Goal: Book appointment/travel/reservation

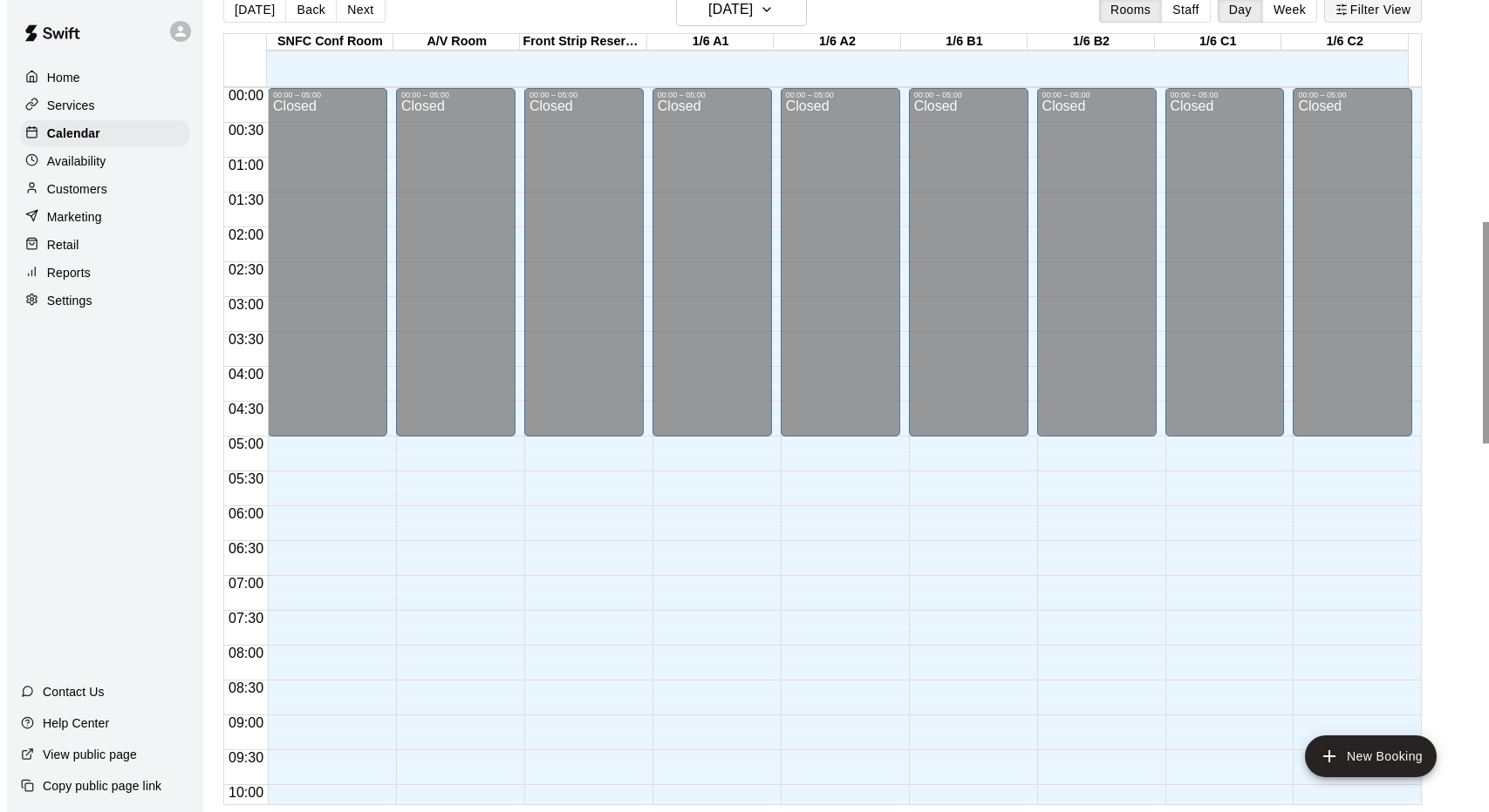
scroll to position [957, 0]
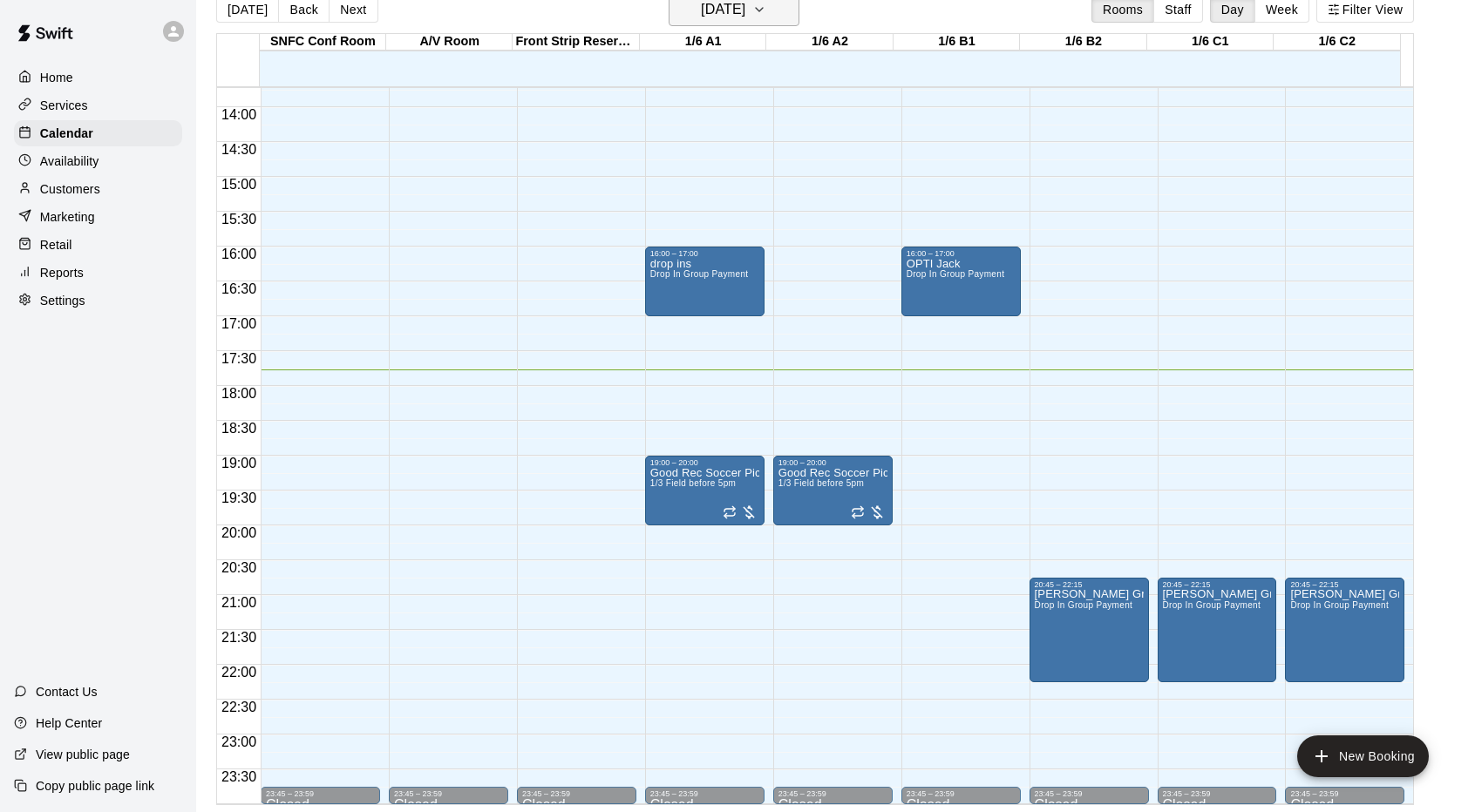
click at [746, 21] on h6 "[DATE]" at bounding box center [723, 9] width 45 height 25
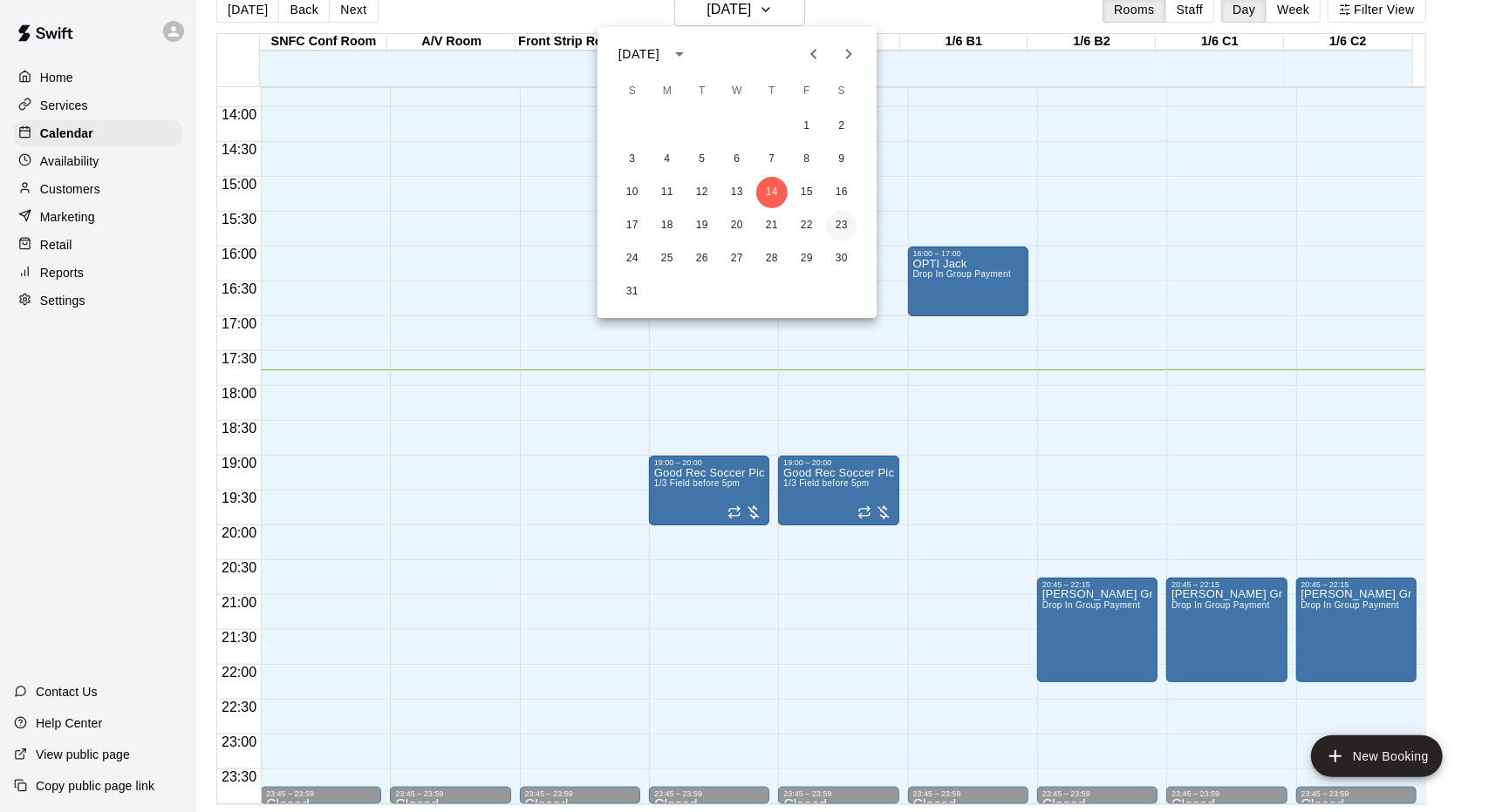
click at [850, 228] on button "23" at bounding box center [841, 226] width 31 height 31
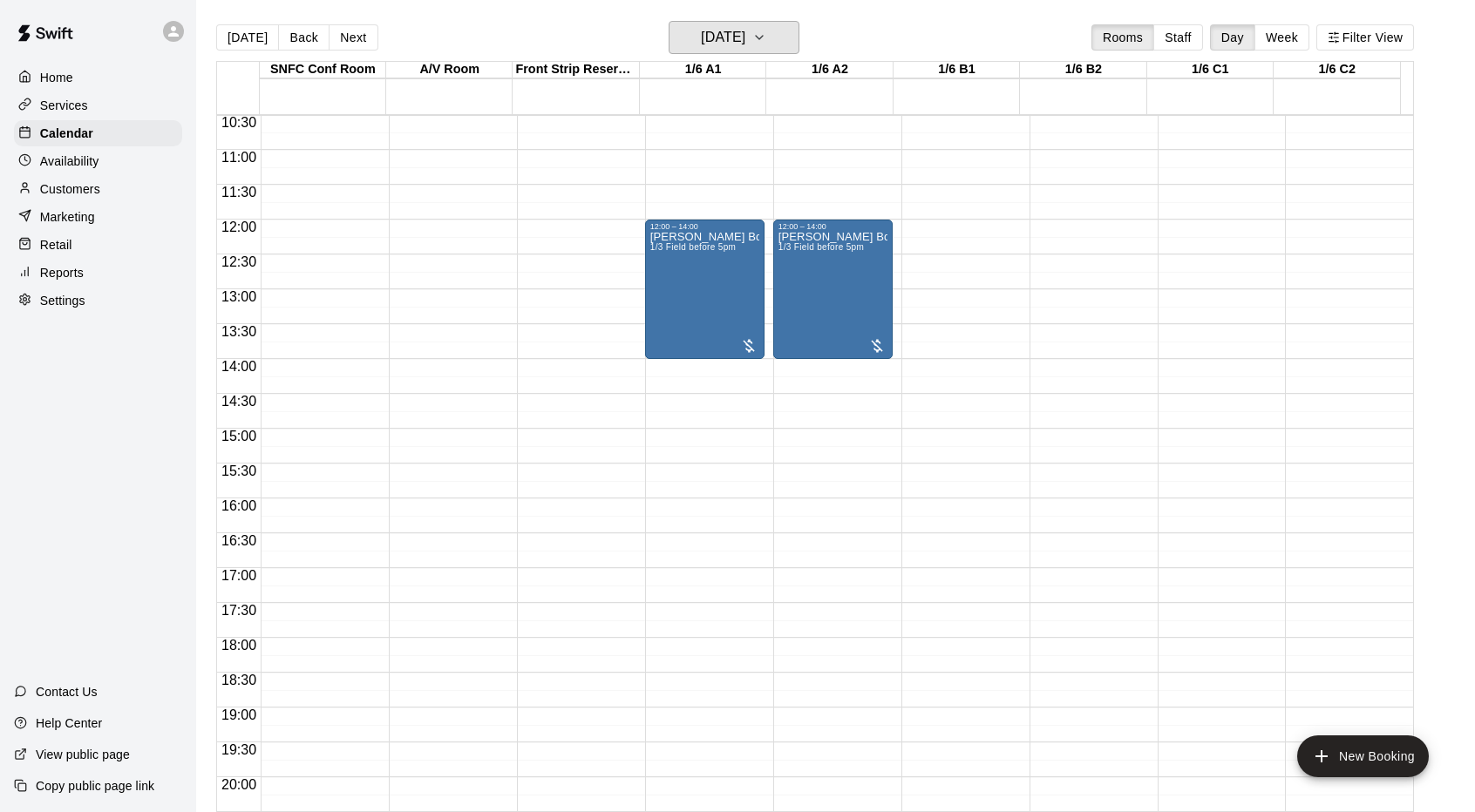
scroll to position [664, 0]
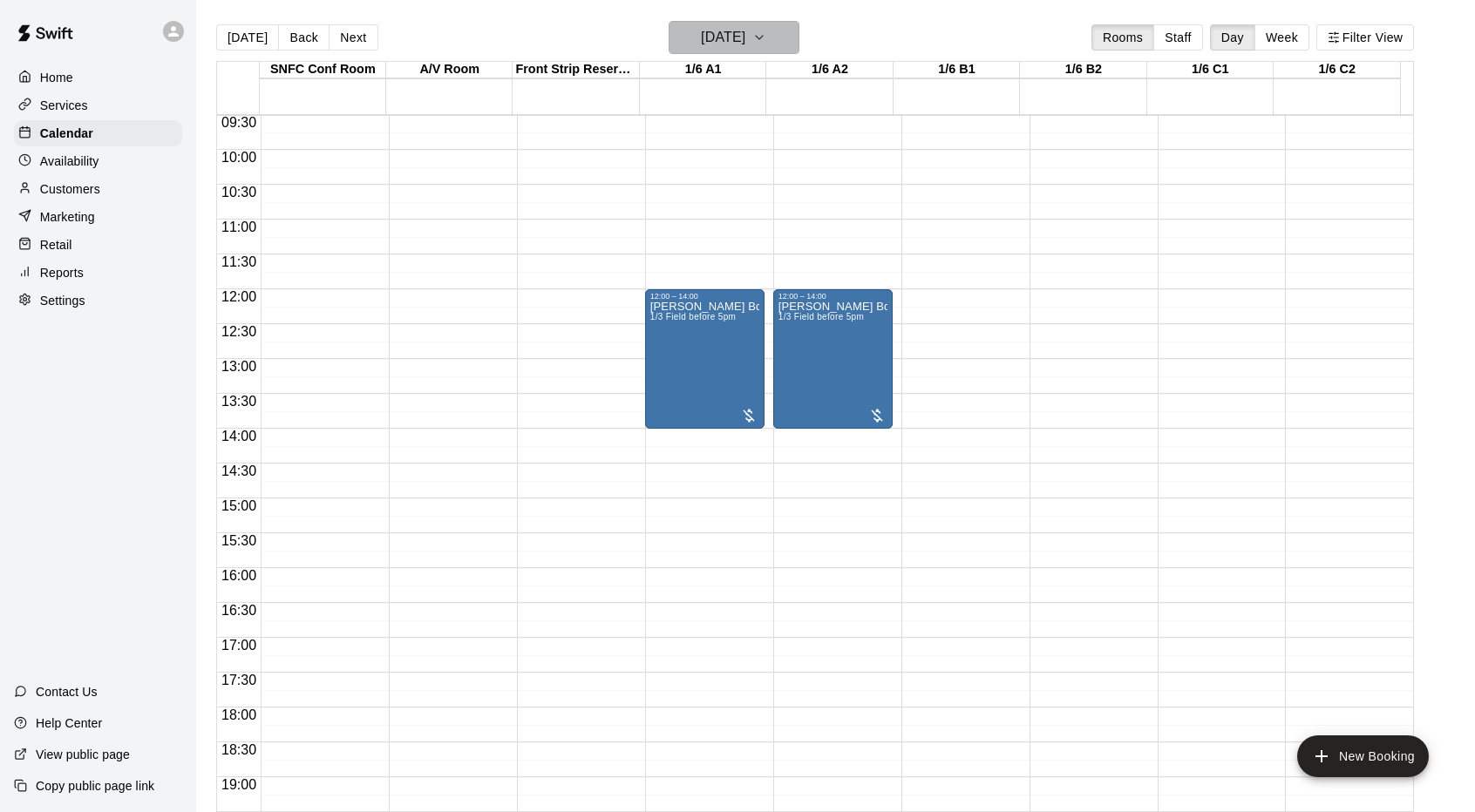
click at [746, 44] on h6 "[DATE]" at bounding box center [723, 37] width 45 height 25
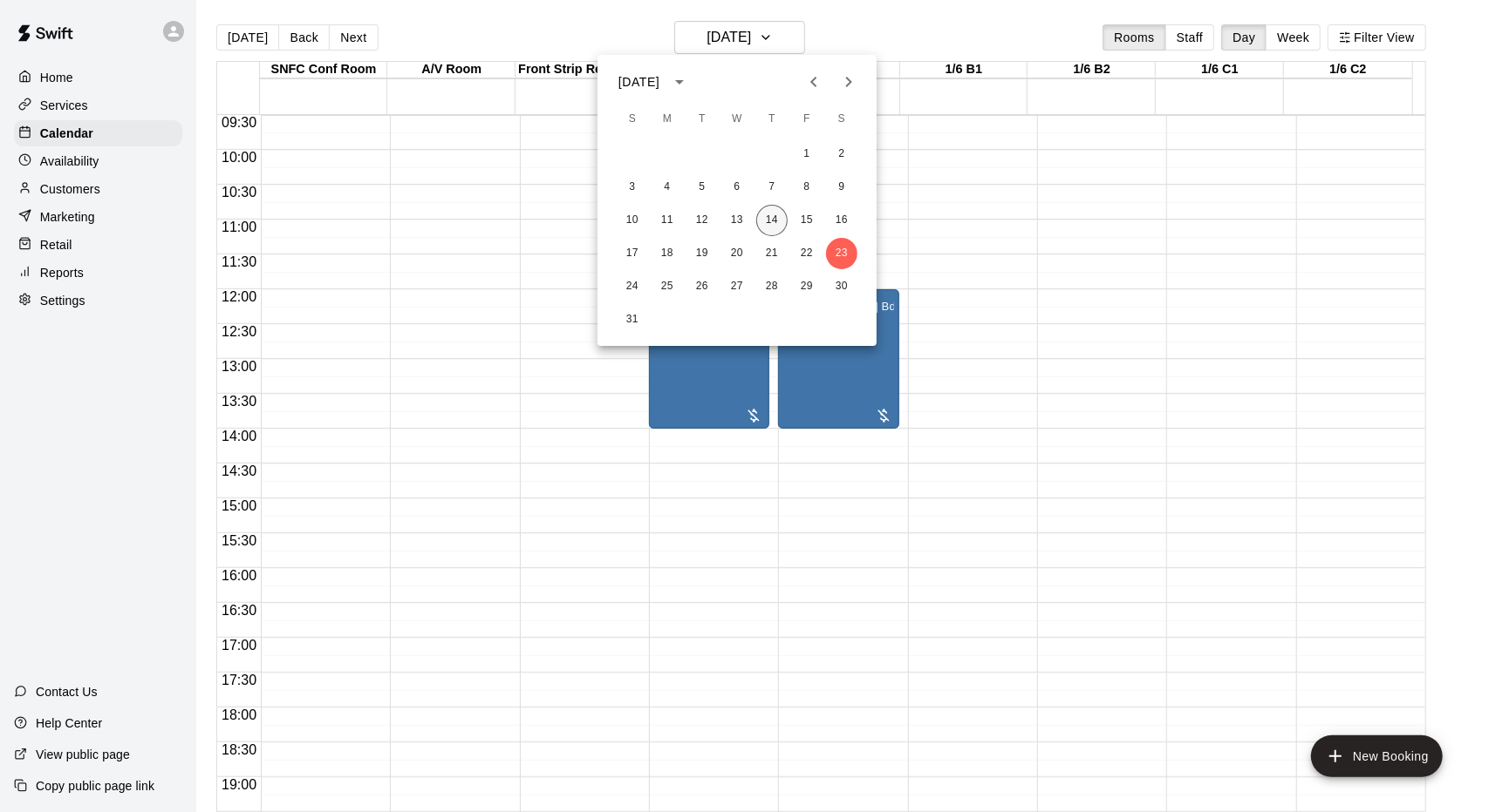
click at [780, 217] on button "14" at bounding box center [771, 220] width 31 height 31
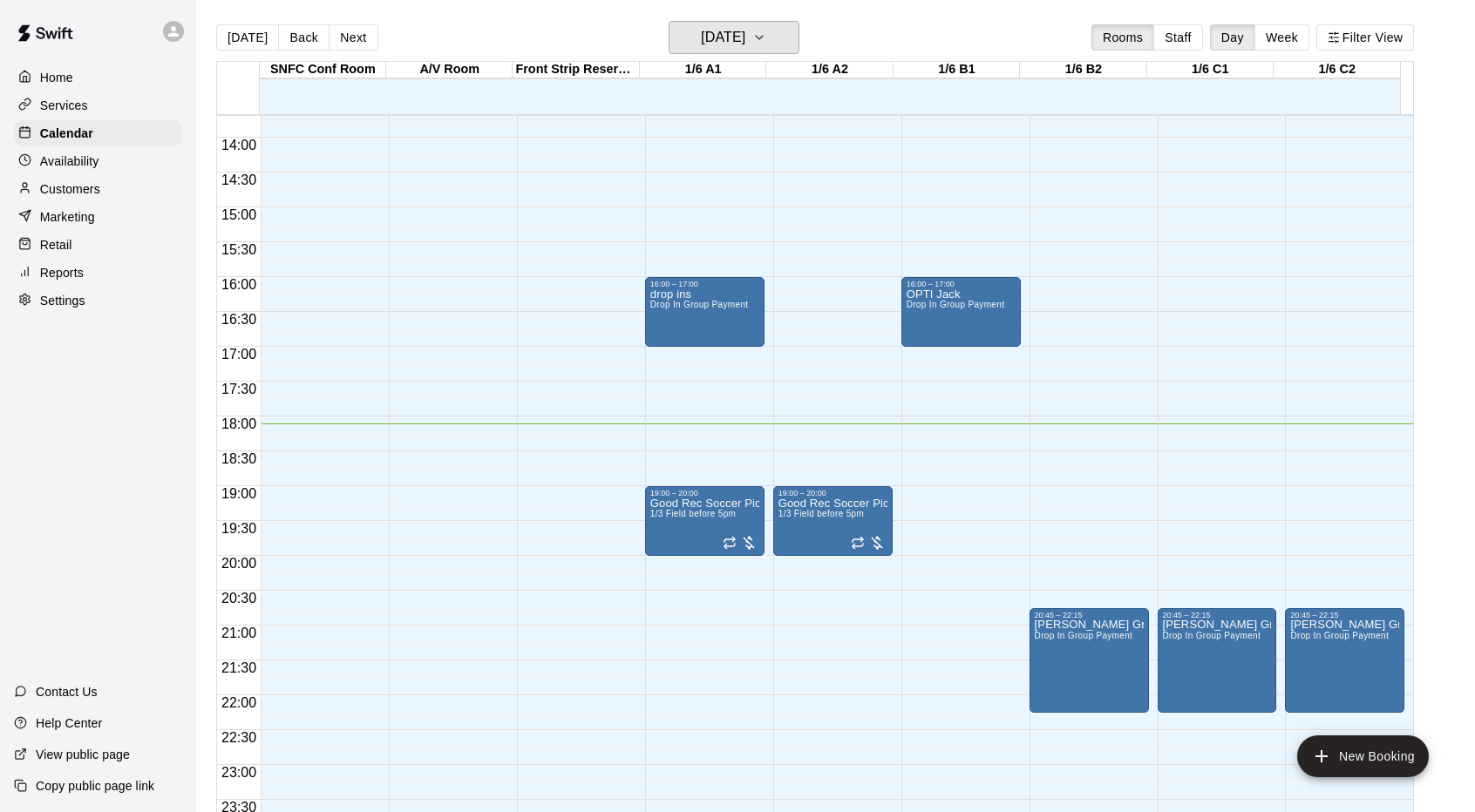
scroll to position [957, 0]
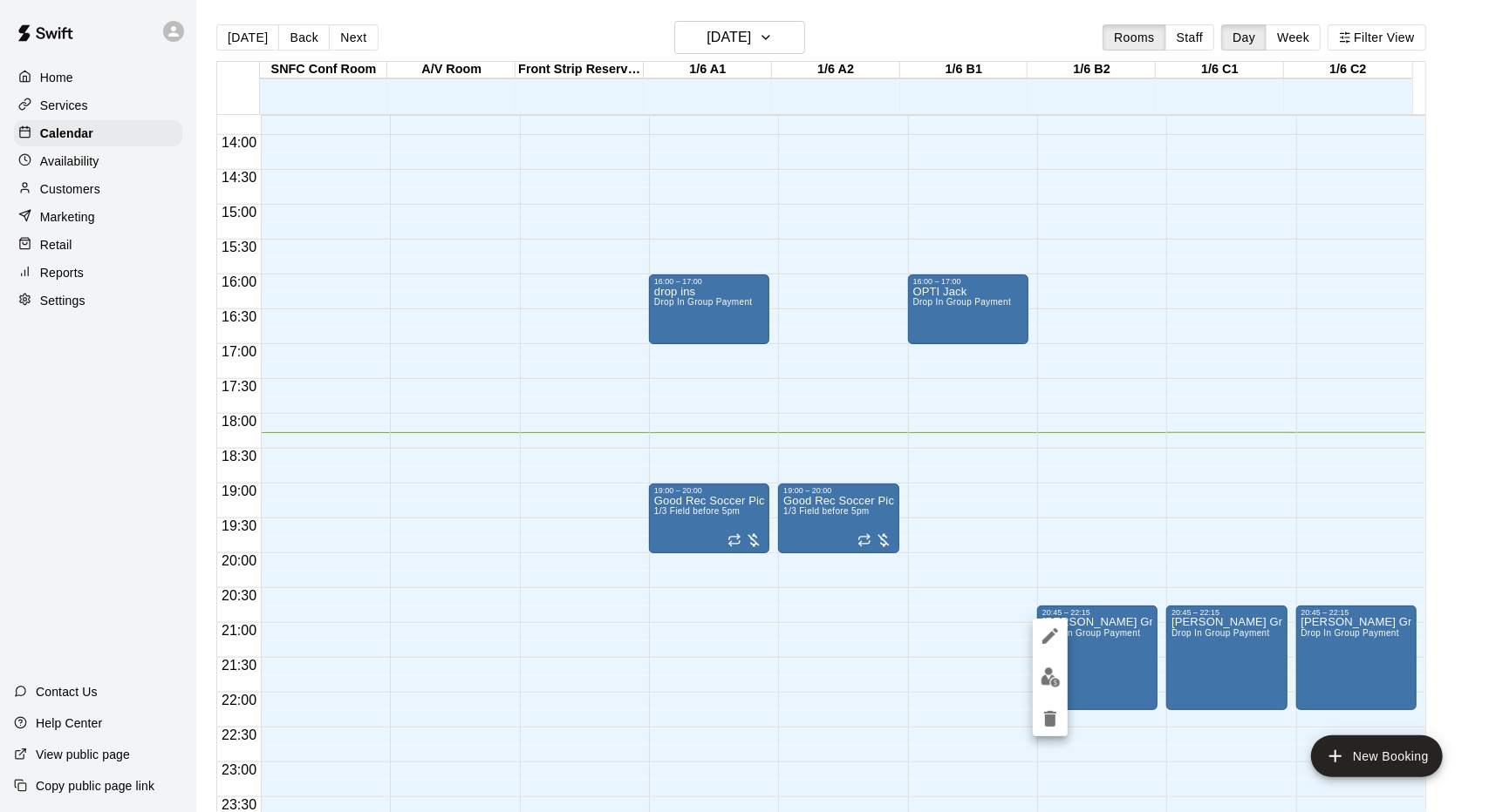
click at [1050, 670] on img "edit" at bounding box center [1050, 677] width 20 height 20
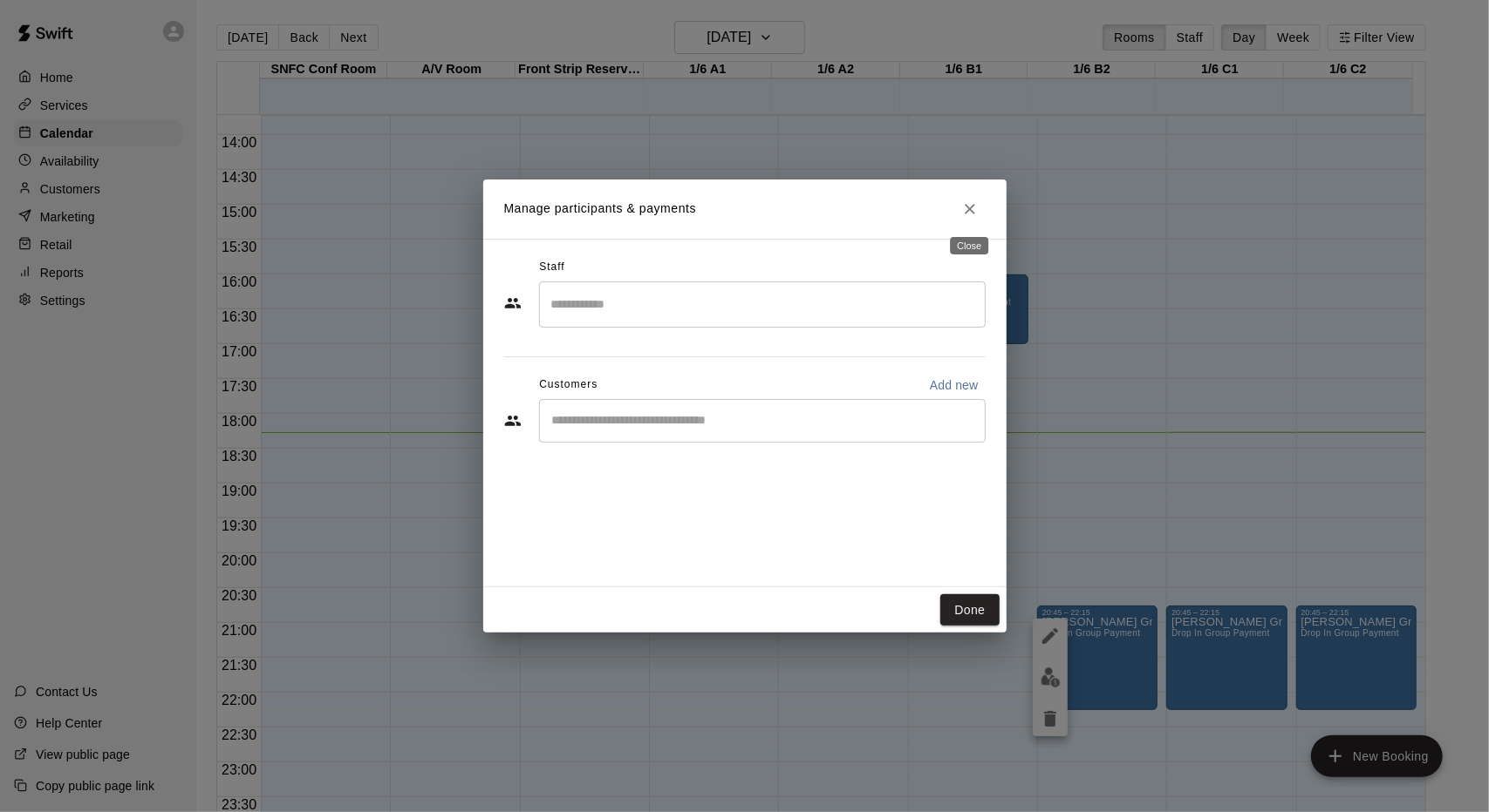
click at [967, 212] on icon "Close" at bounding box center [969, 208] width 10 height 10
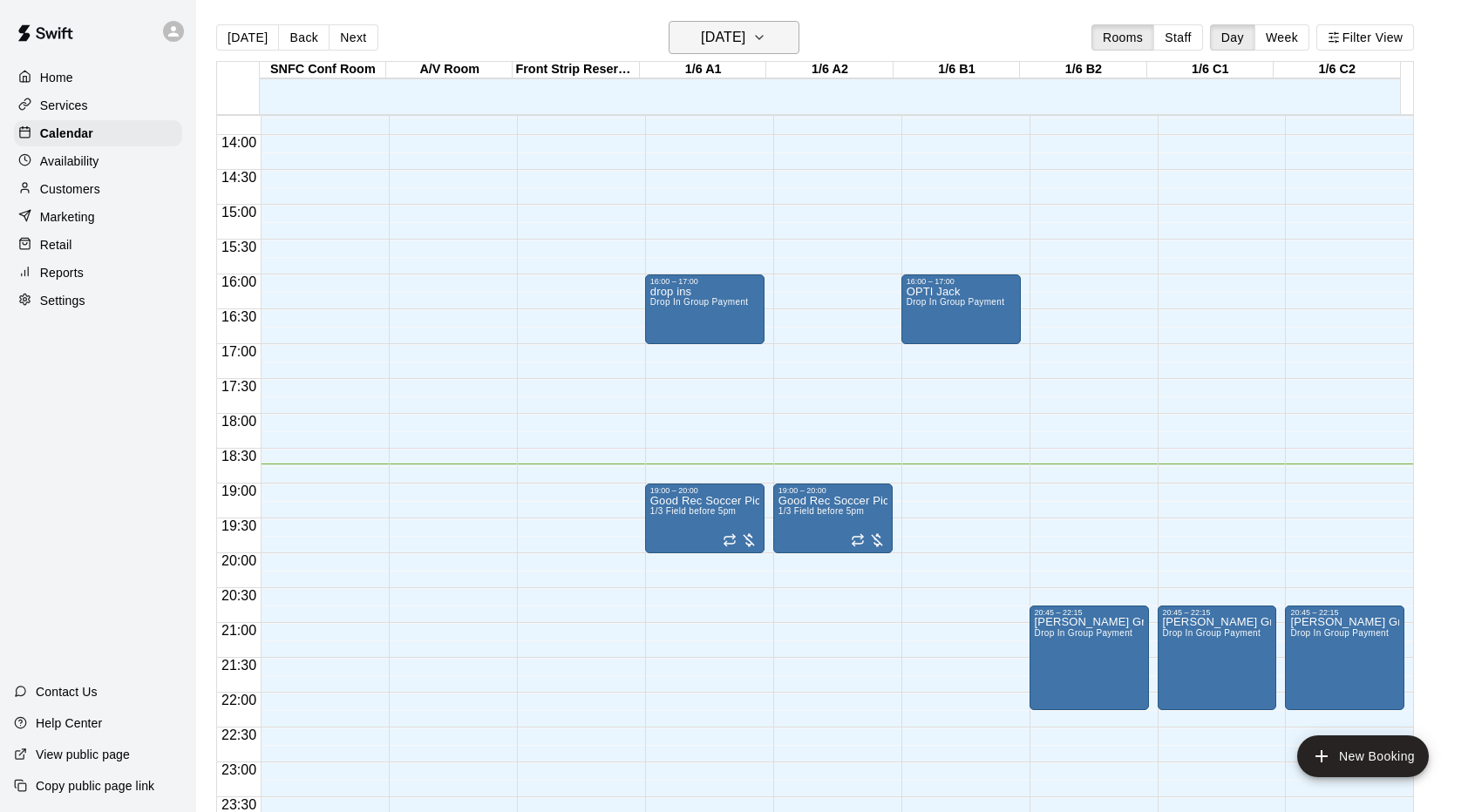
click at [767, 30] on icon "button" at bounding box center [758, 37] width 14 height 21
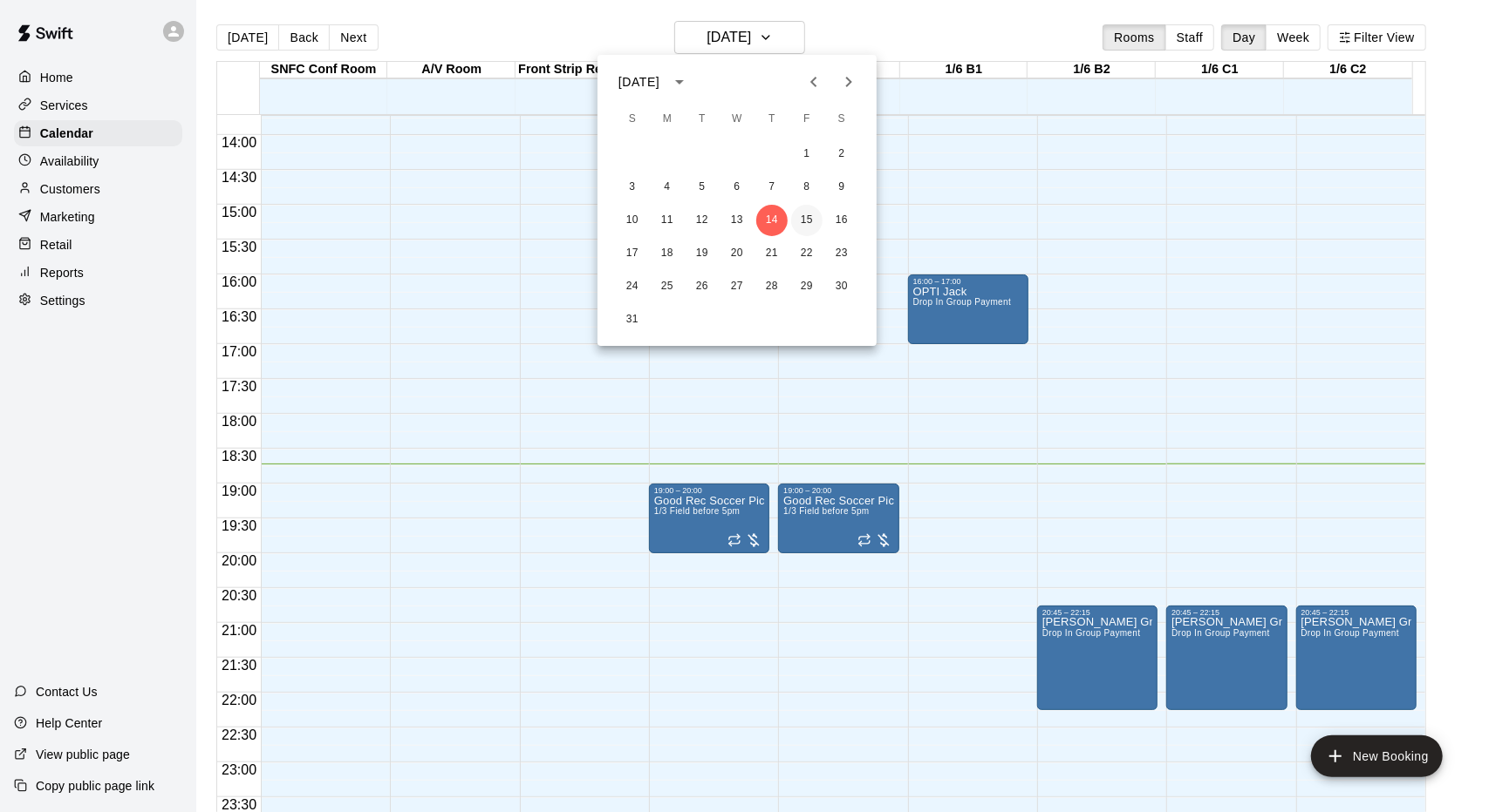
click at [811, 216] on button "15" at bounding box center [806, 220] width 31 height 31
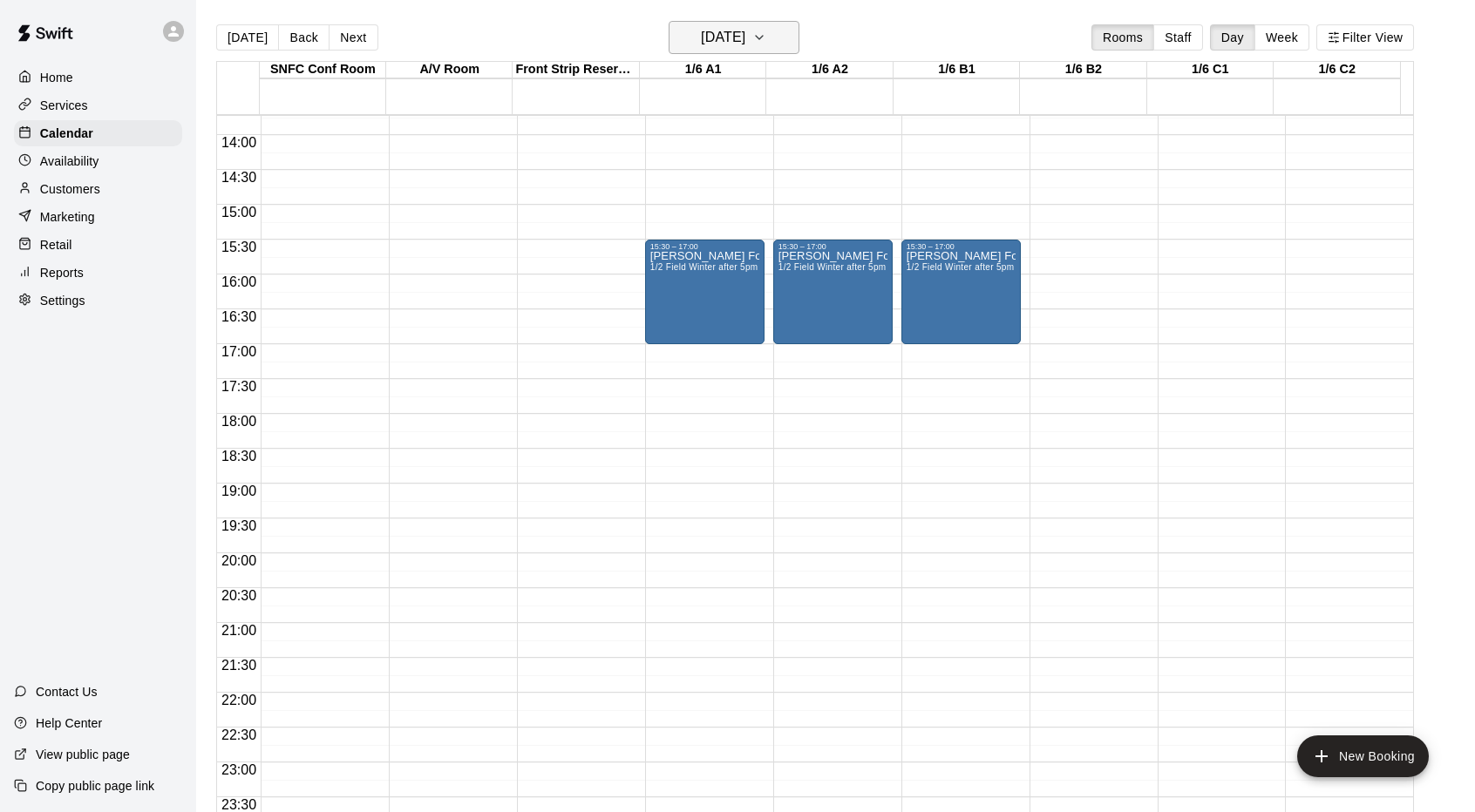
click at [781, 23] on button "[DATE]" at bounding box center [734, 37] width 131 height 33
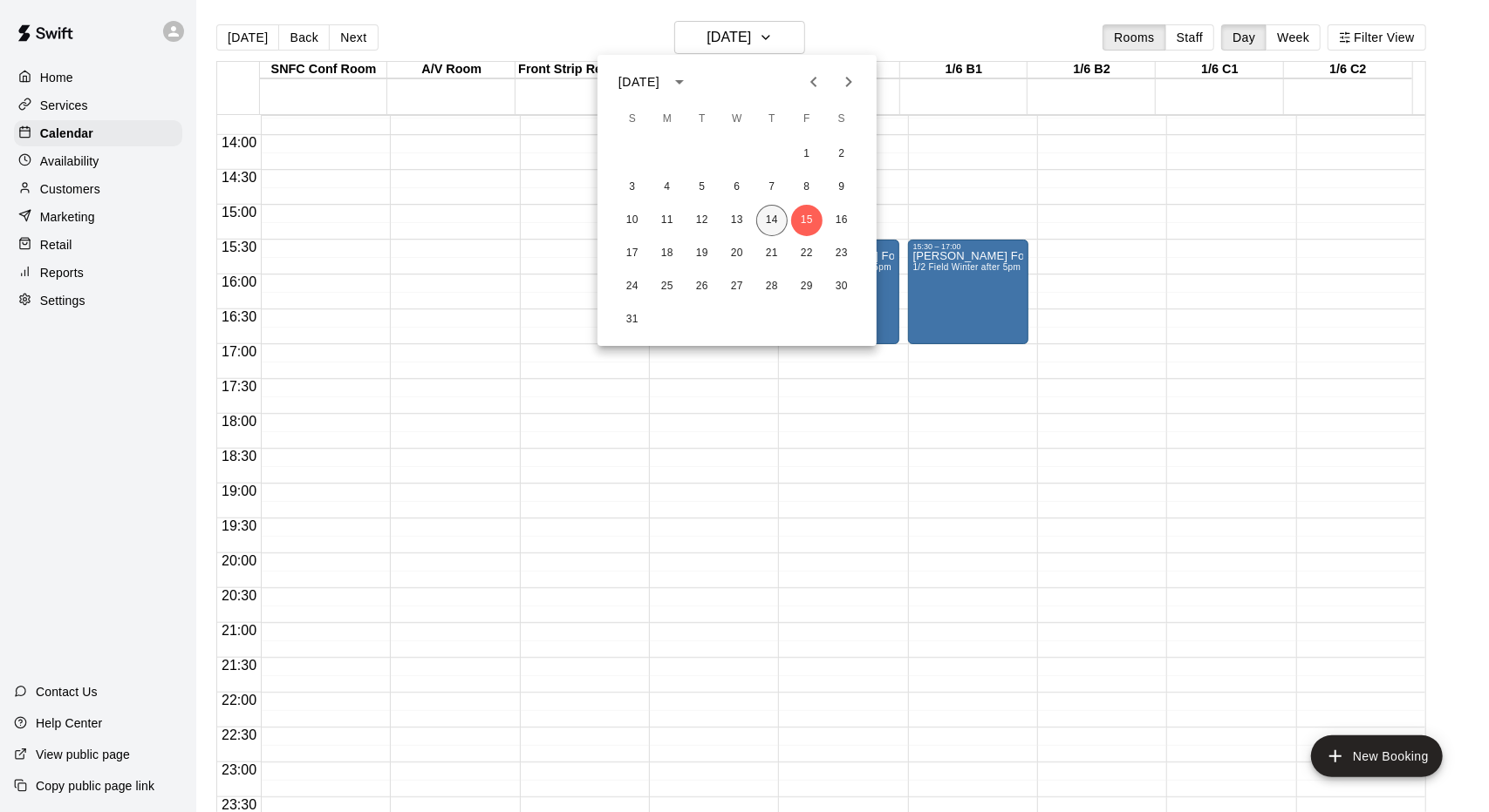
click at [770, 208] on button "14" at bounding box center [771, 220] width 31 height 31
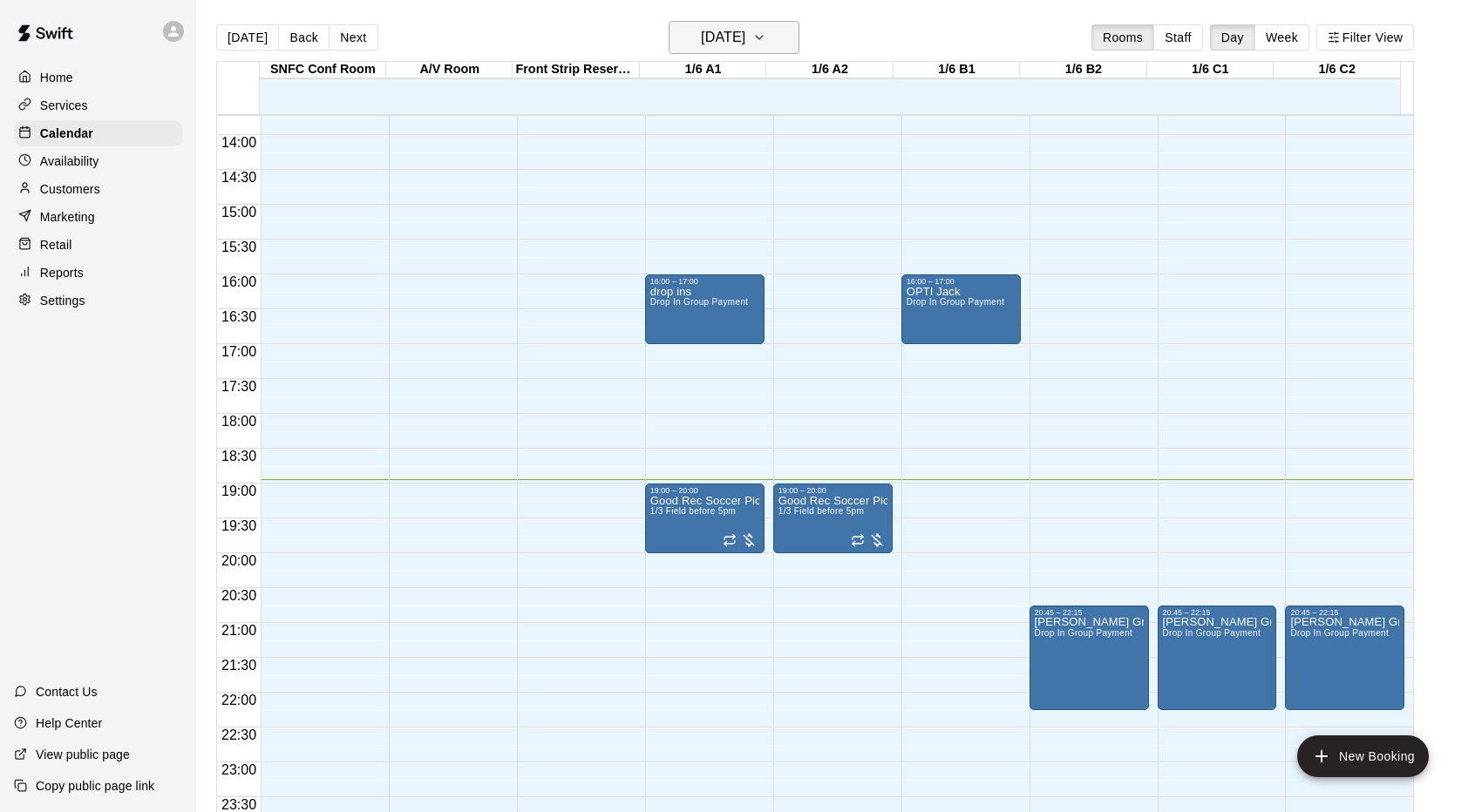
click at [746, 40] on h6 "[DATE]" at bounding box center [723, 37] width 45 height 25
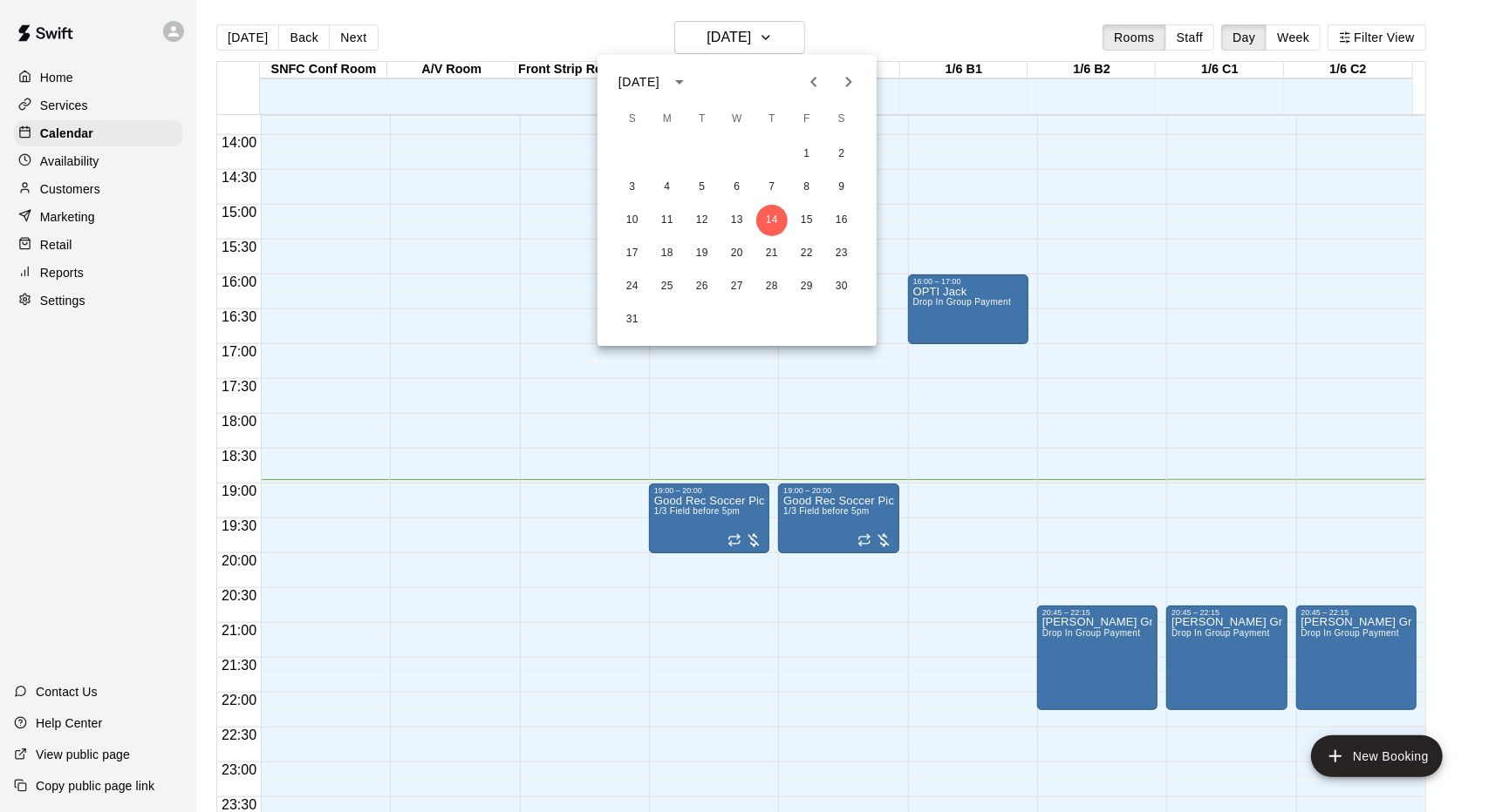
click at [852, 68] on button "Next month" at bounding box center [849, 82] width 35 height 35
click at [693, 154] on button "2" at bounding box center [702, 154] width 31 height 31
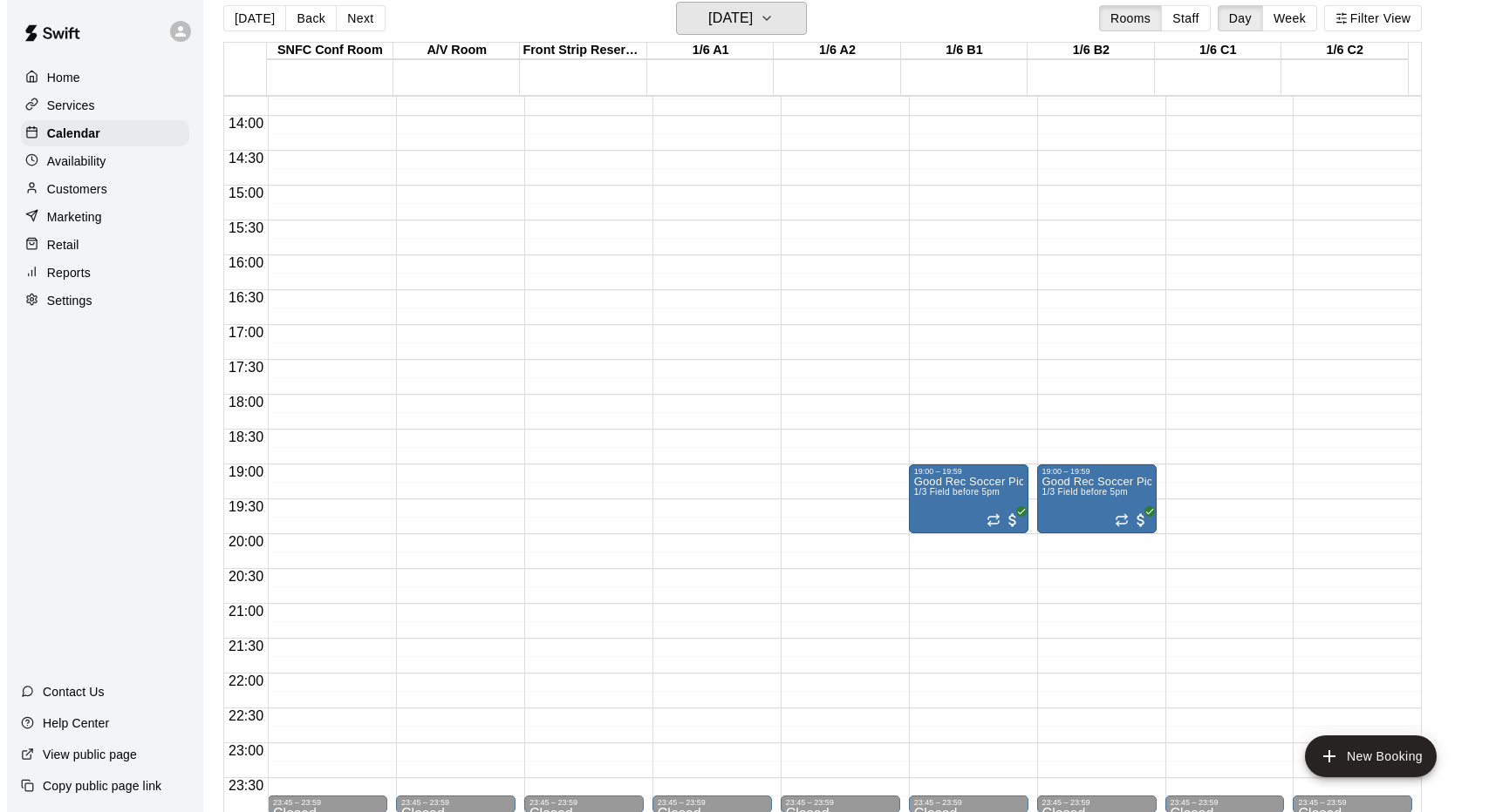
scroll to position [28, 0]
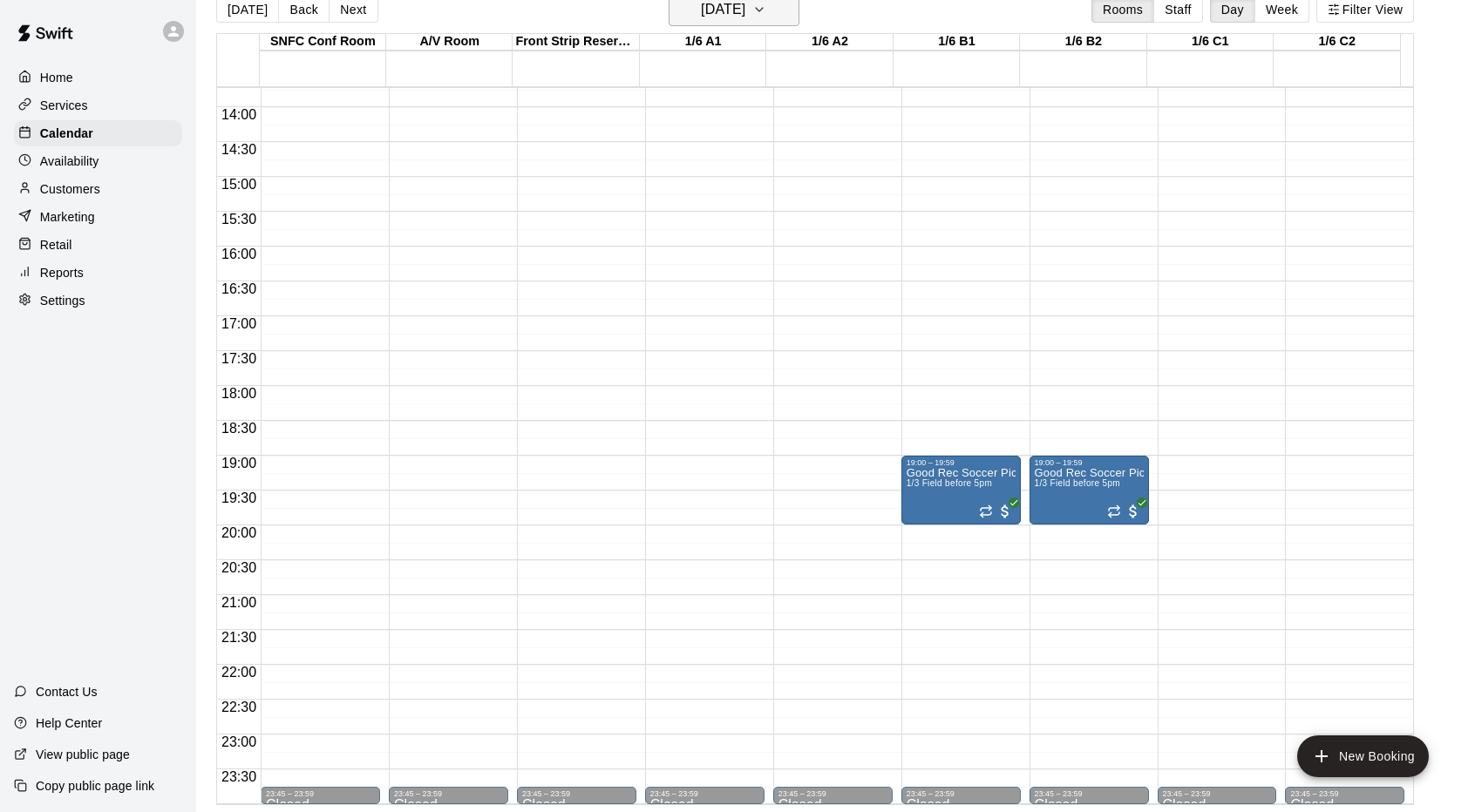
click at [738, 16] on h6 "[DATE]" at bounding box center [723, 9] width 45 height 25
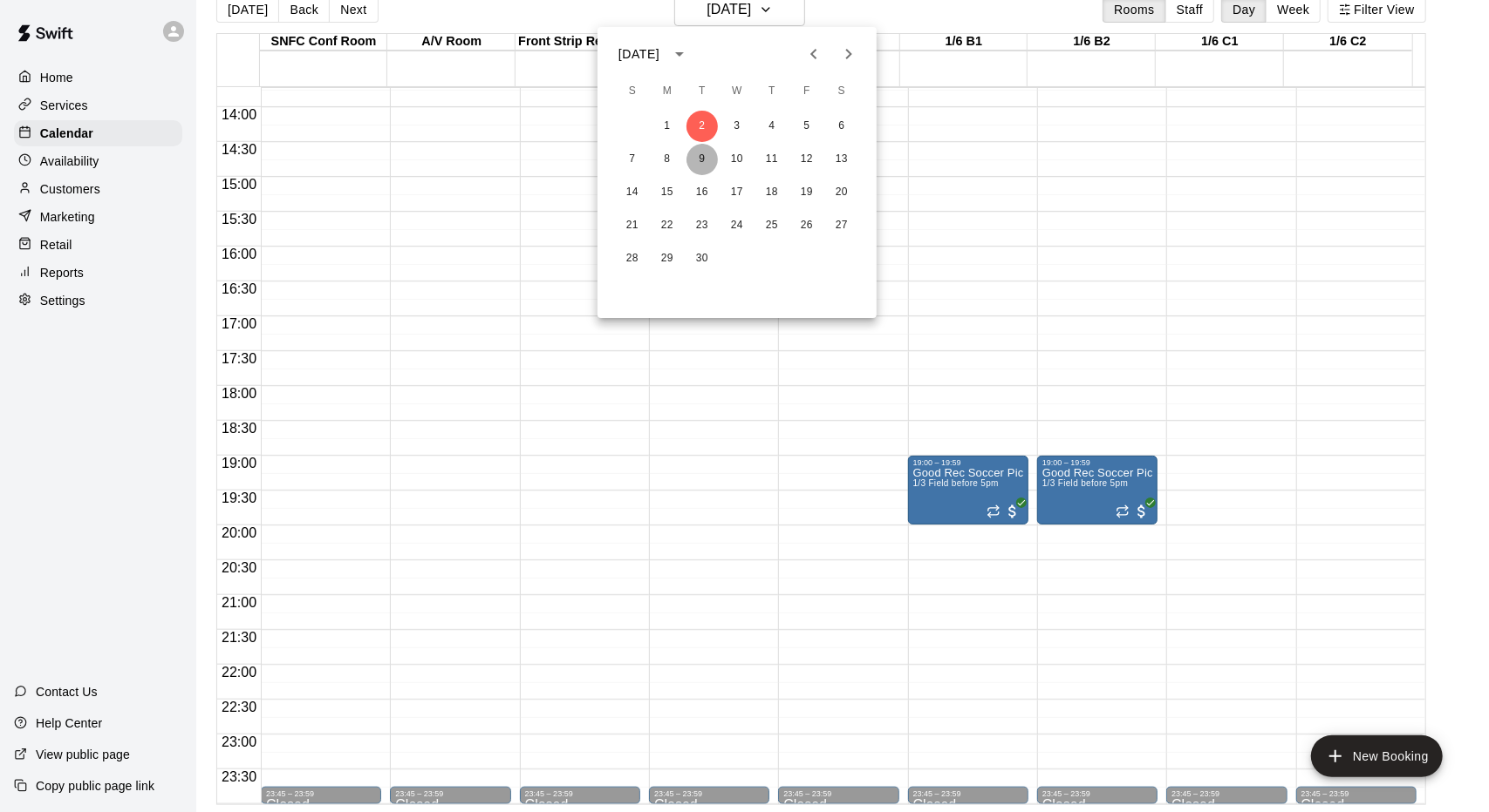
click at [702, 157] on button "9" at bounding box center [702, 159] width 31 height 31
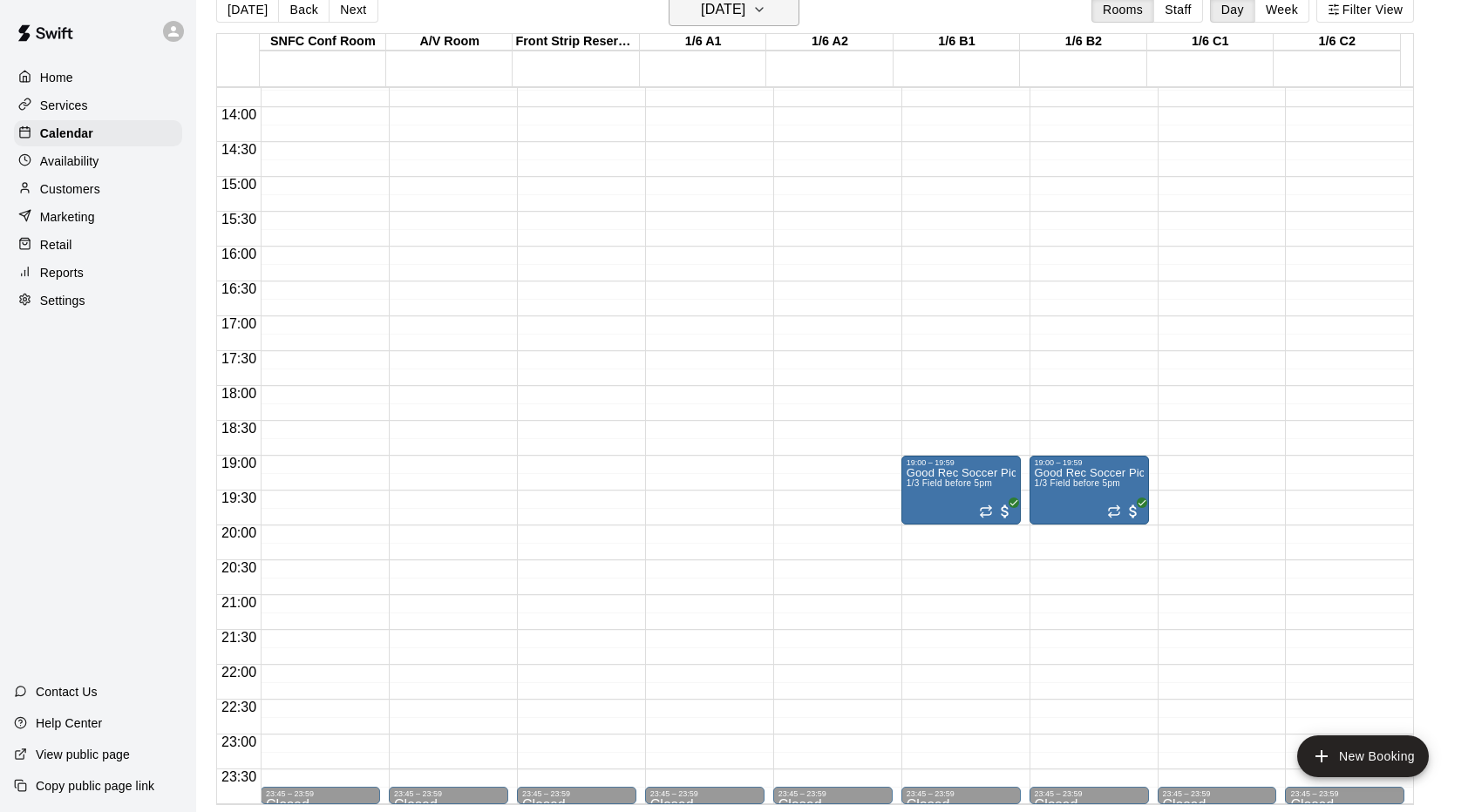
click at [746, 5] on h6 "[DATE]" at bounding box center [723, 9] width 45 height 25
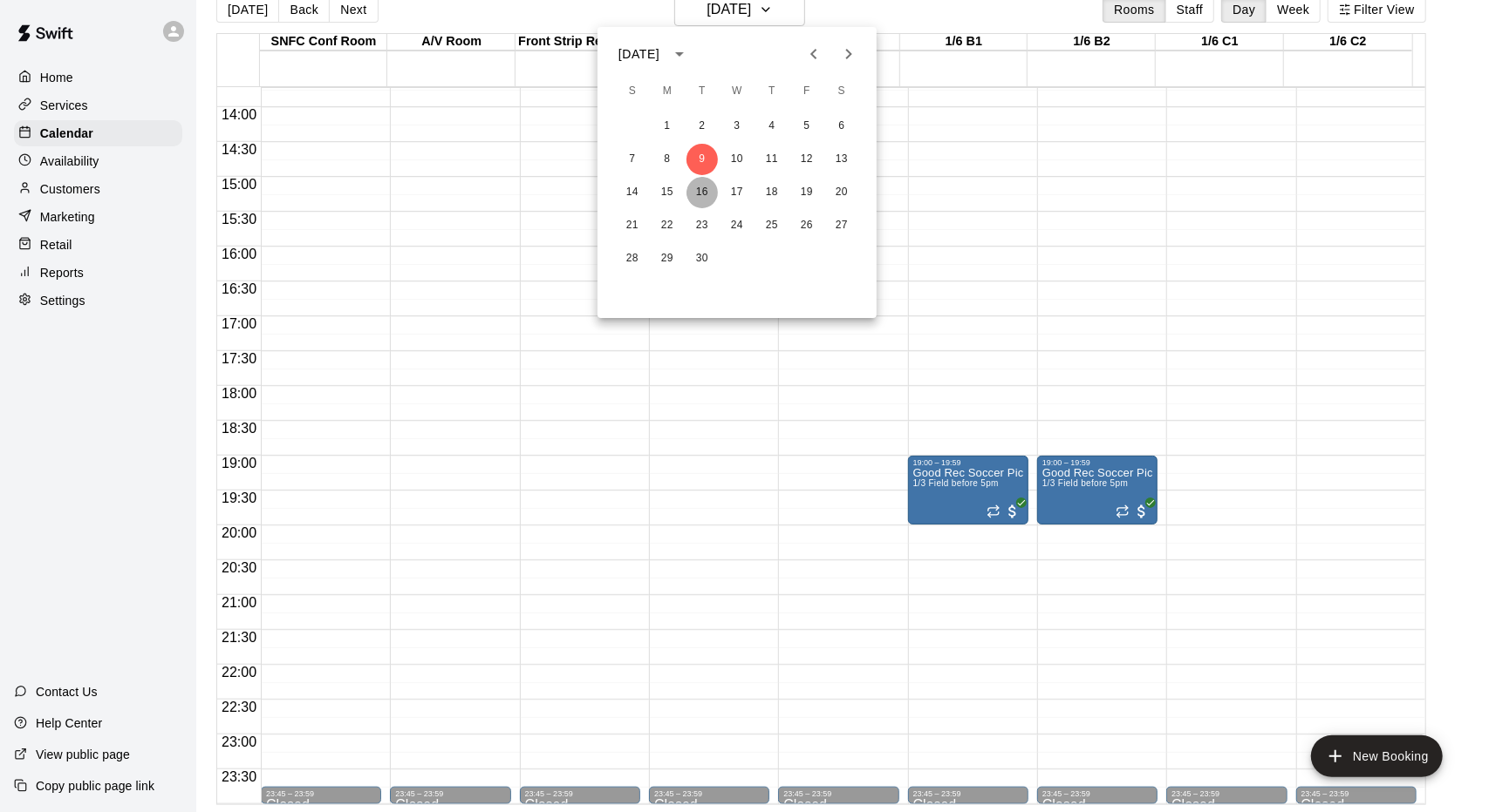
click at [709, 194] on button "16" at bounding box center [702, 192] width 31 height 31
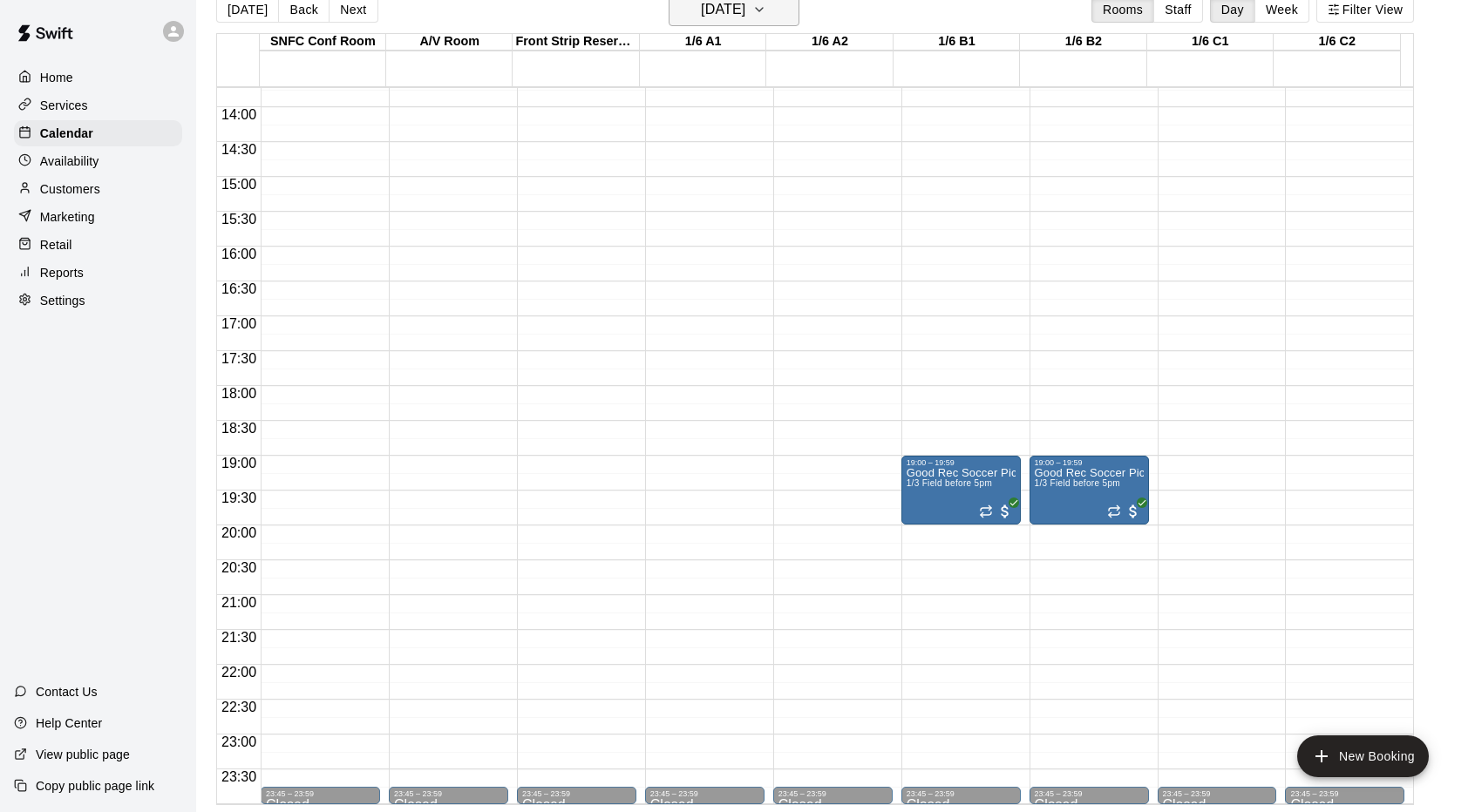
click at [736, 15] on h6 "[DATE]" at bounding box center [723, 9] width 45 height 25
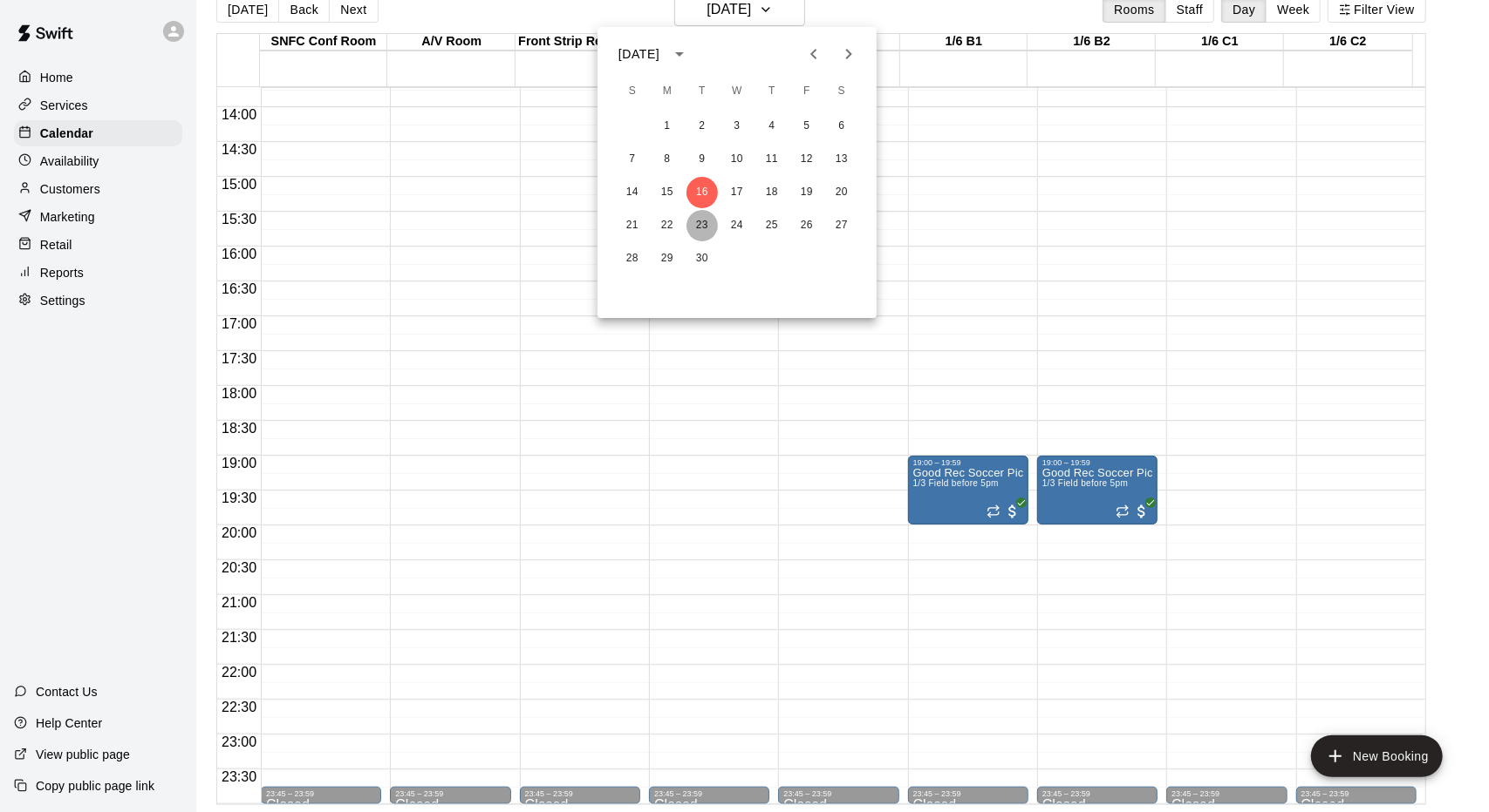
click at [705, 226] on button "23" at bounding box center [702, 226] width 31 height 31
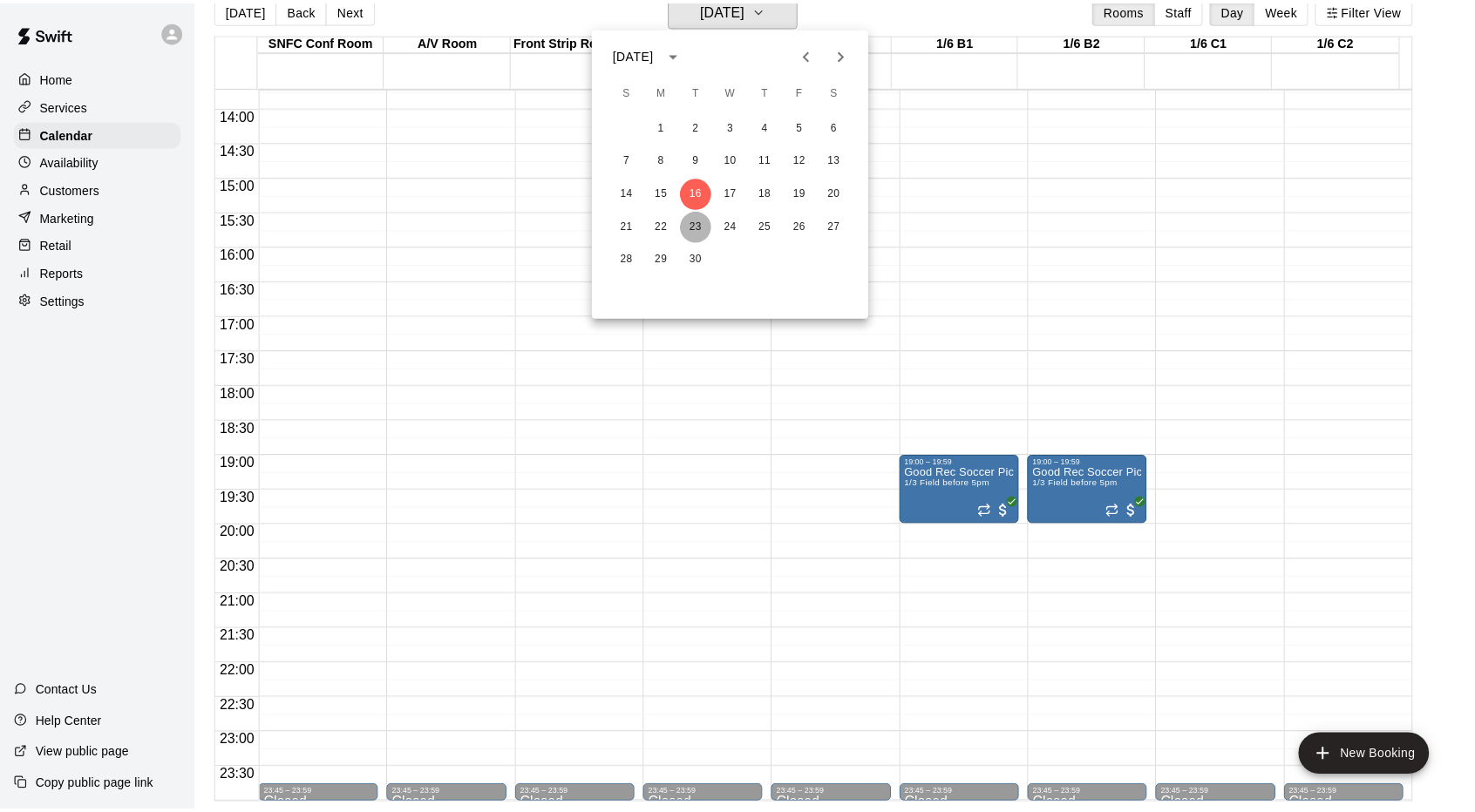
scroll to position [21, 0]
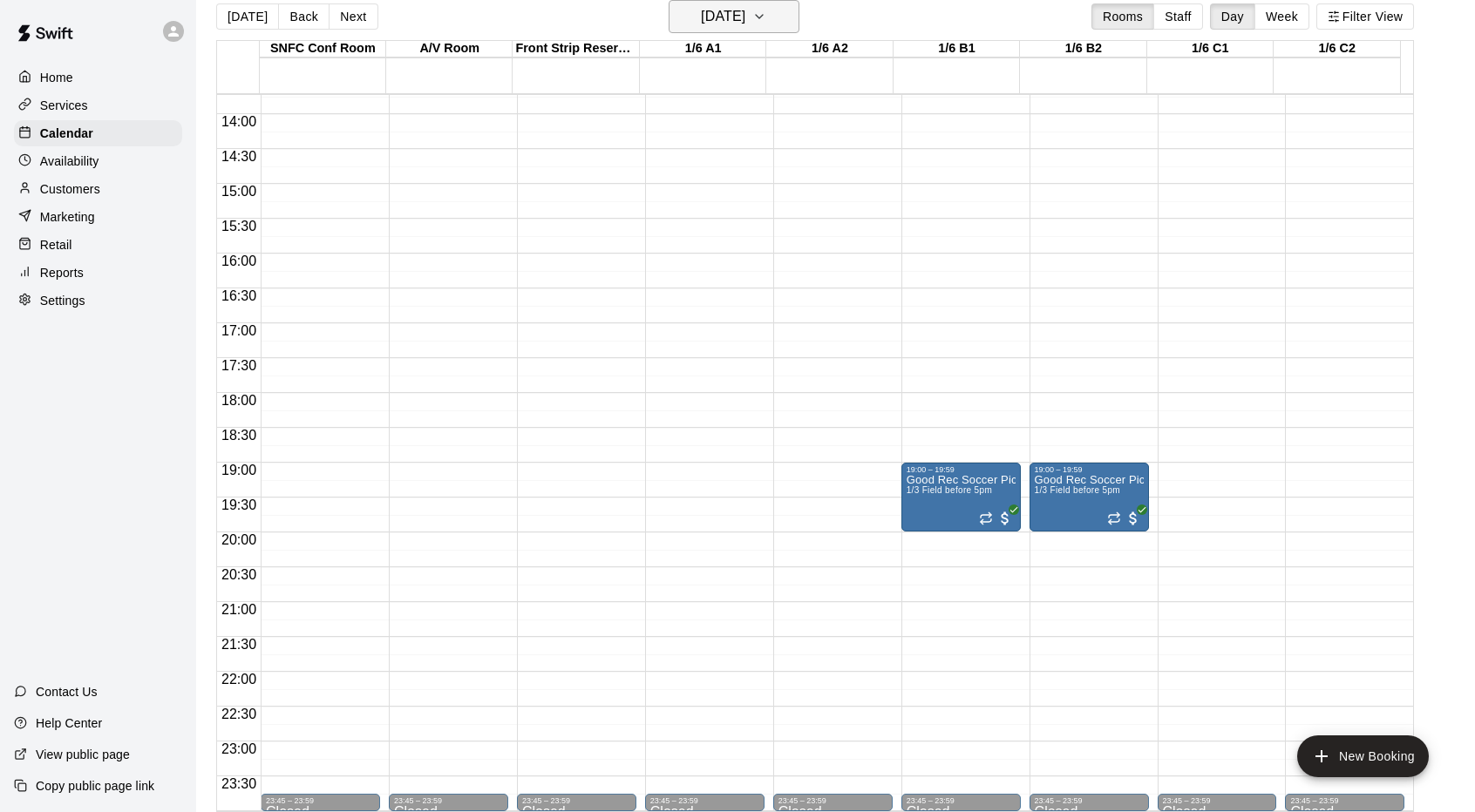
click at [746, 17] on h6 "[DATE]" at bounding box center [723, 16] width 45 height 25
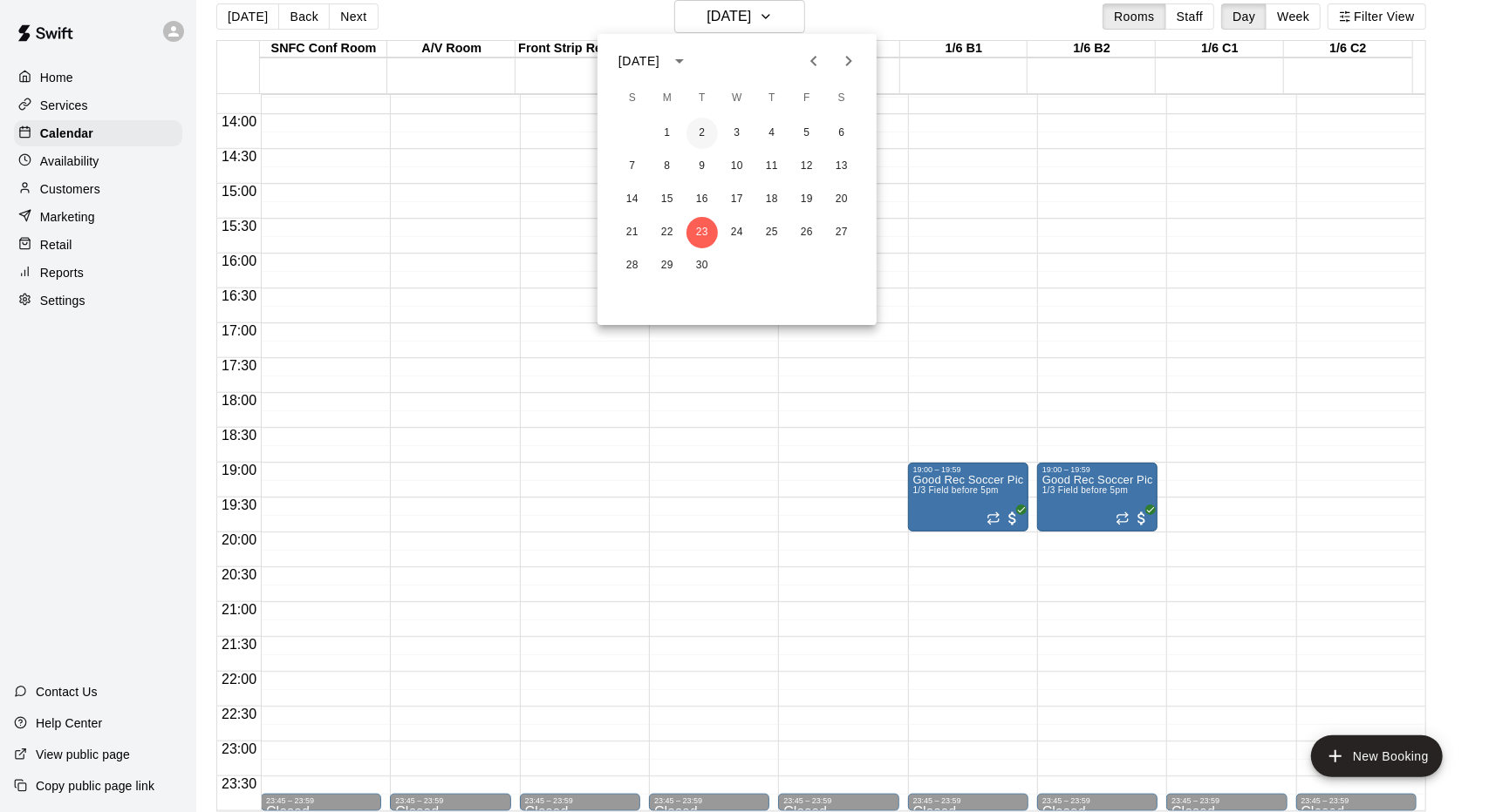
click at [710, 145] on button "2" at bounding box center [702, 133] width 31 height 31
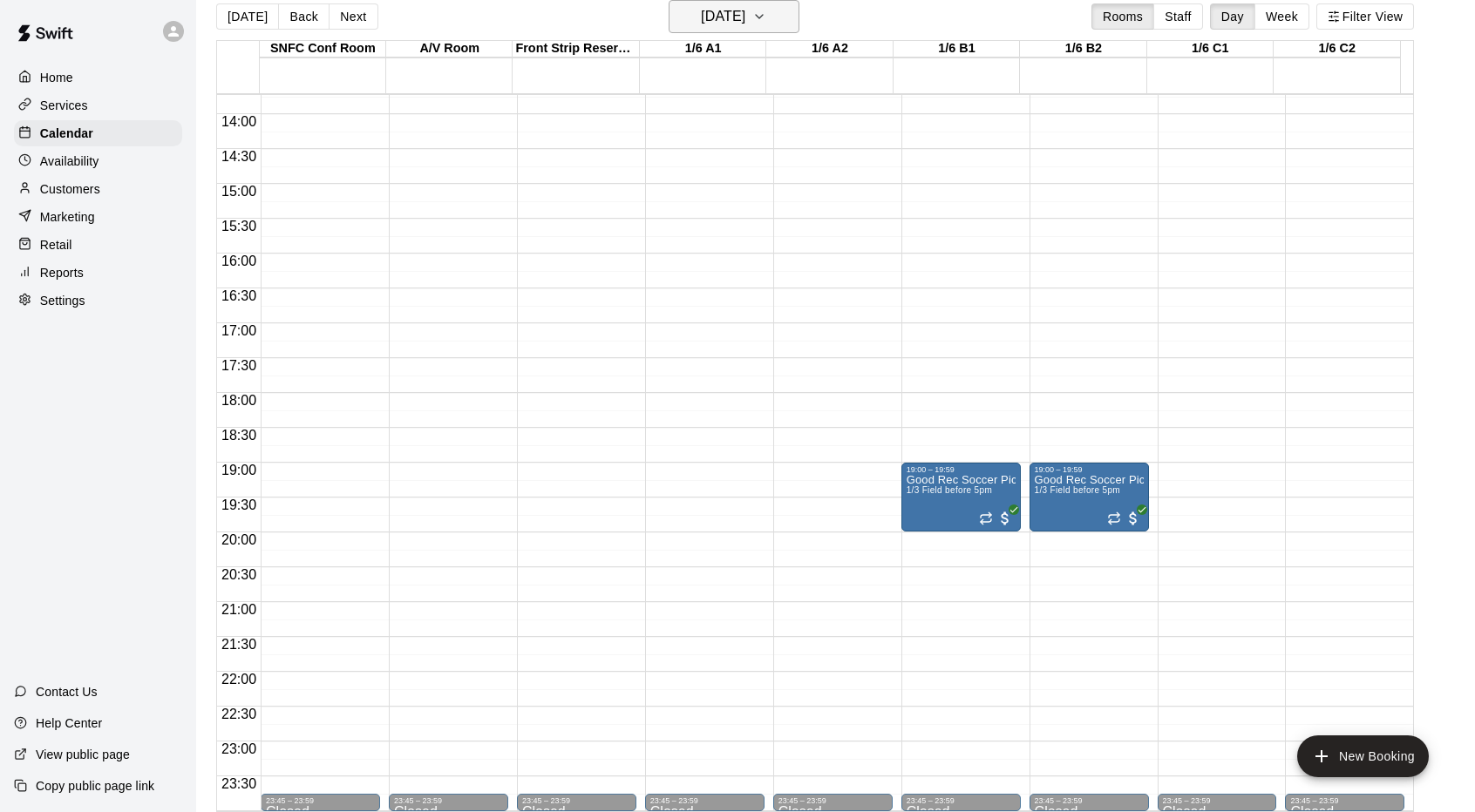
click at [782, 26] on button "[DATE]" at bounding box center [734, 16] width 131 height 33
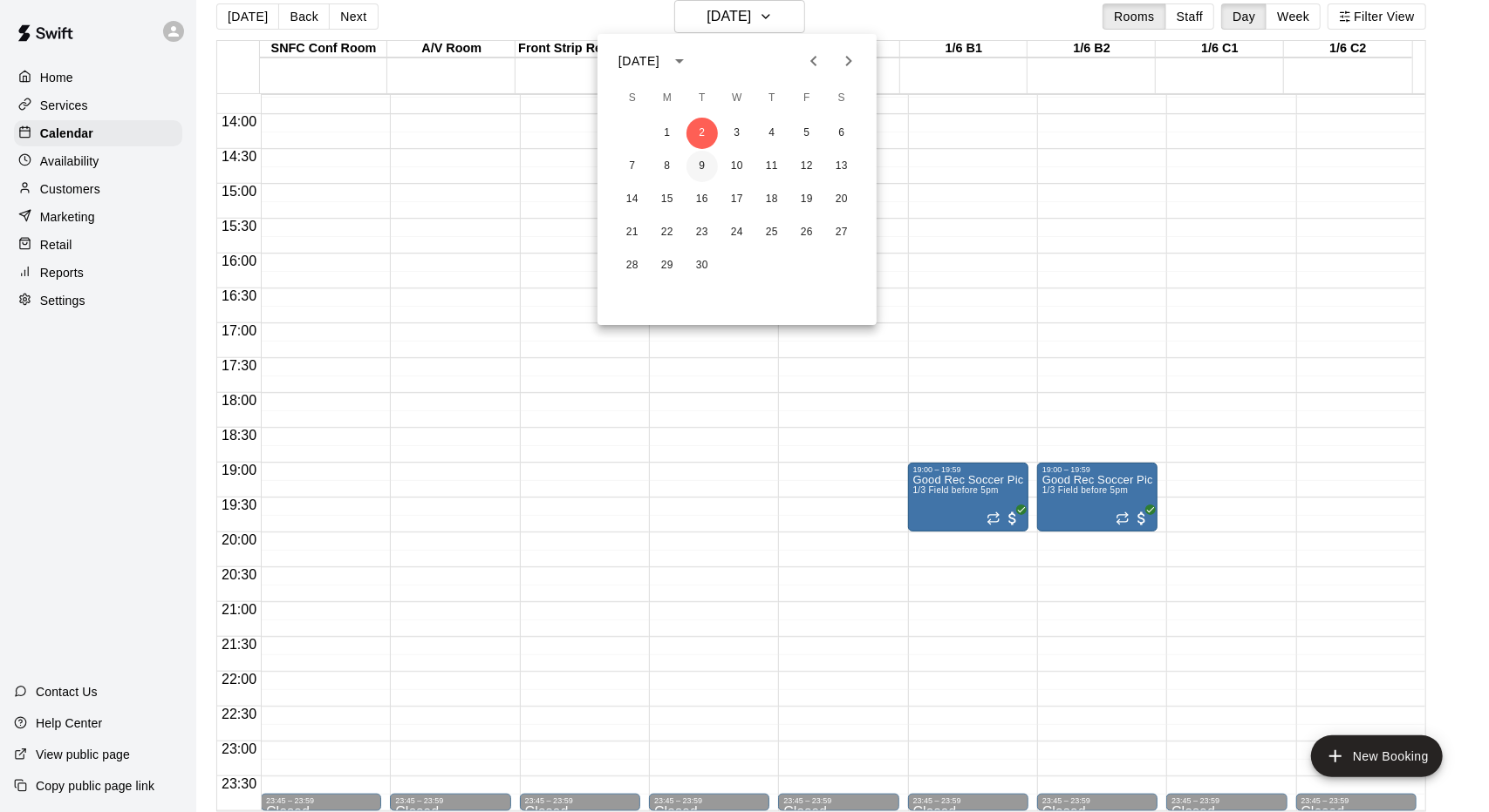
click at [698, 152] on button "9" at bounding box center [702, 167] width 31 height 31
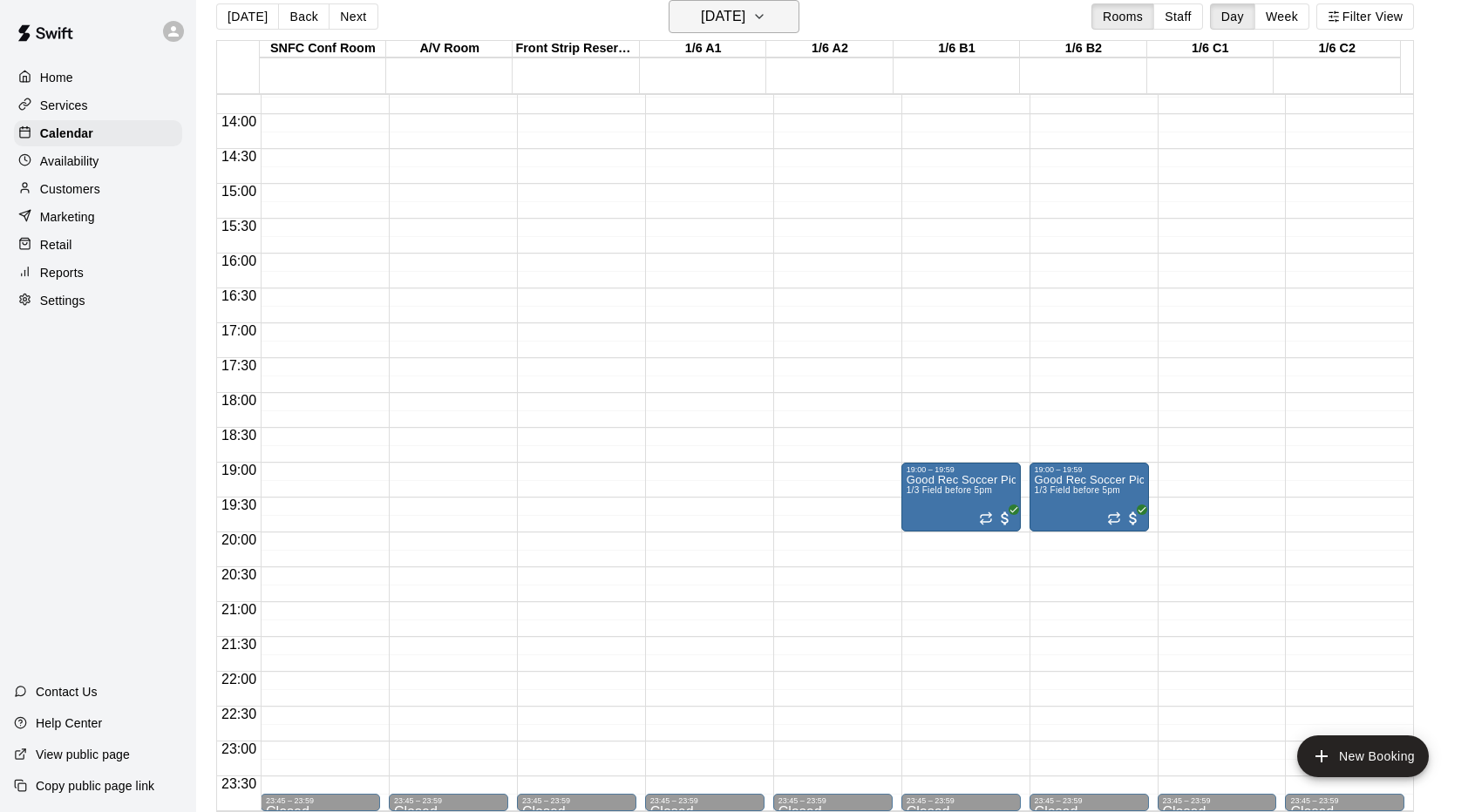
click at [746, 5] on h6 "[DATE]" at bounding box center [723, 16] width 45 height 25
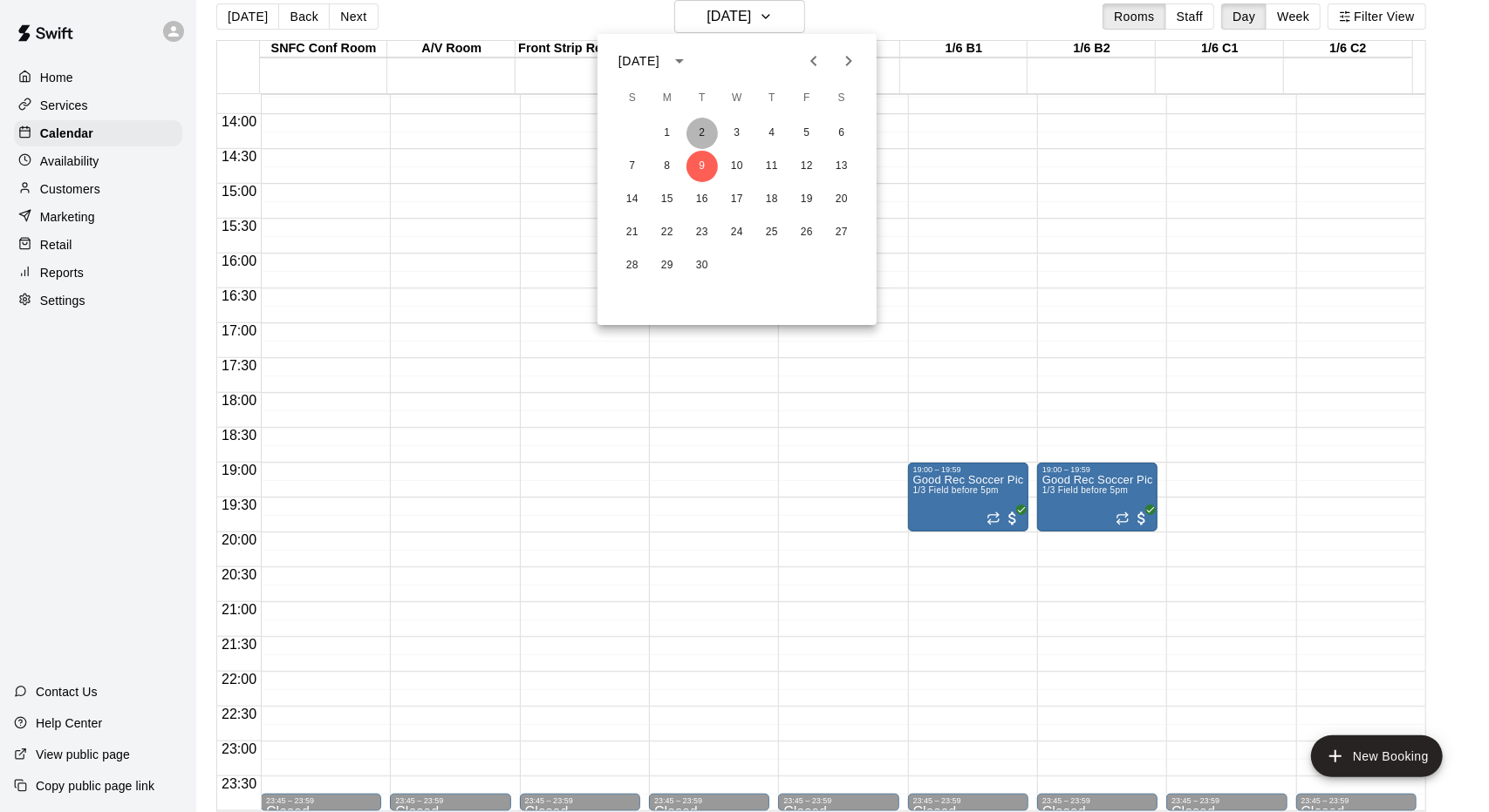
click at [707, 124] on button "2" at bounding box center [702, 133] width 31 height 31
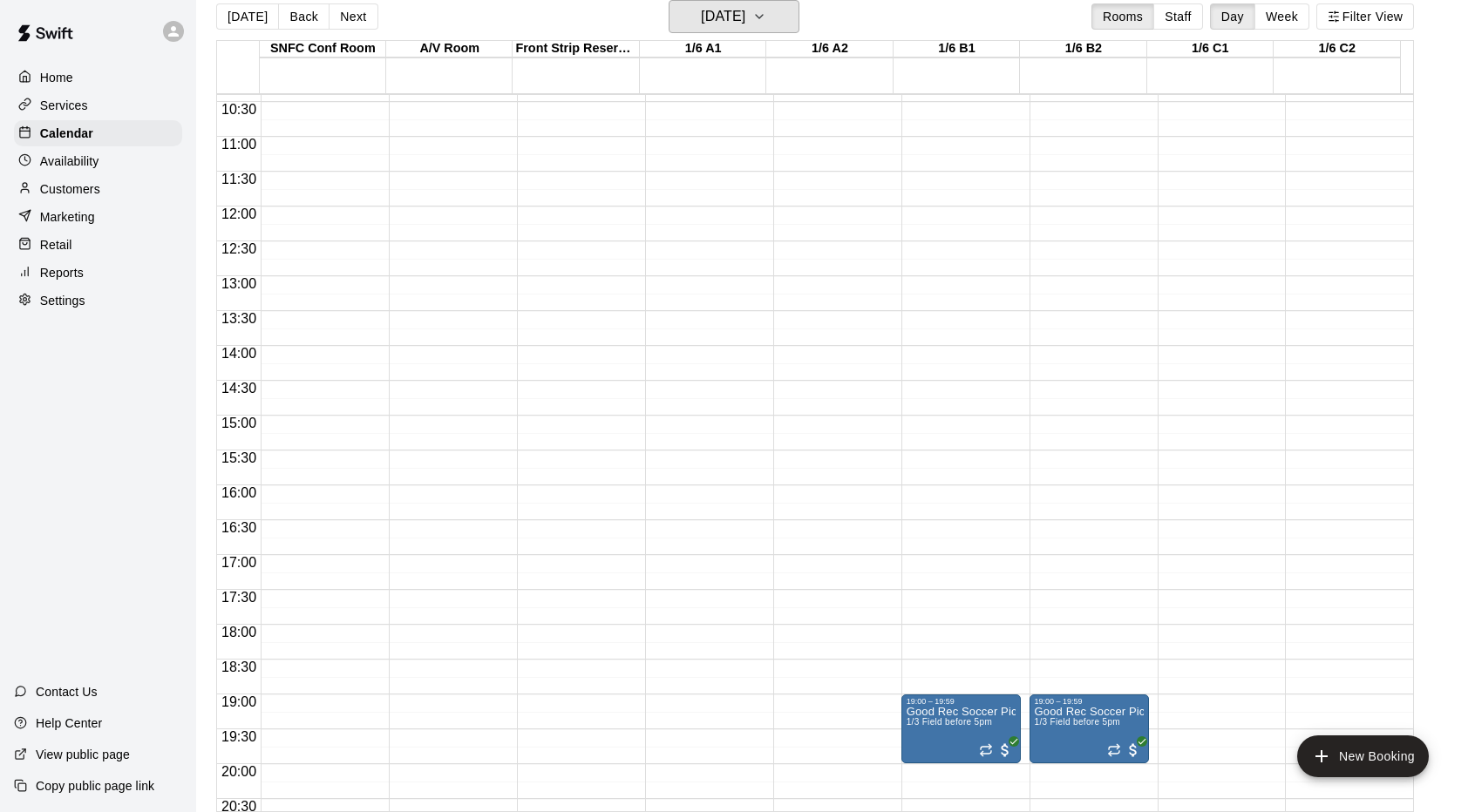
scroll to position [608, 0]
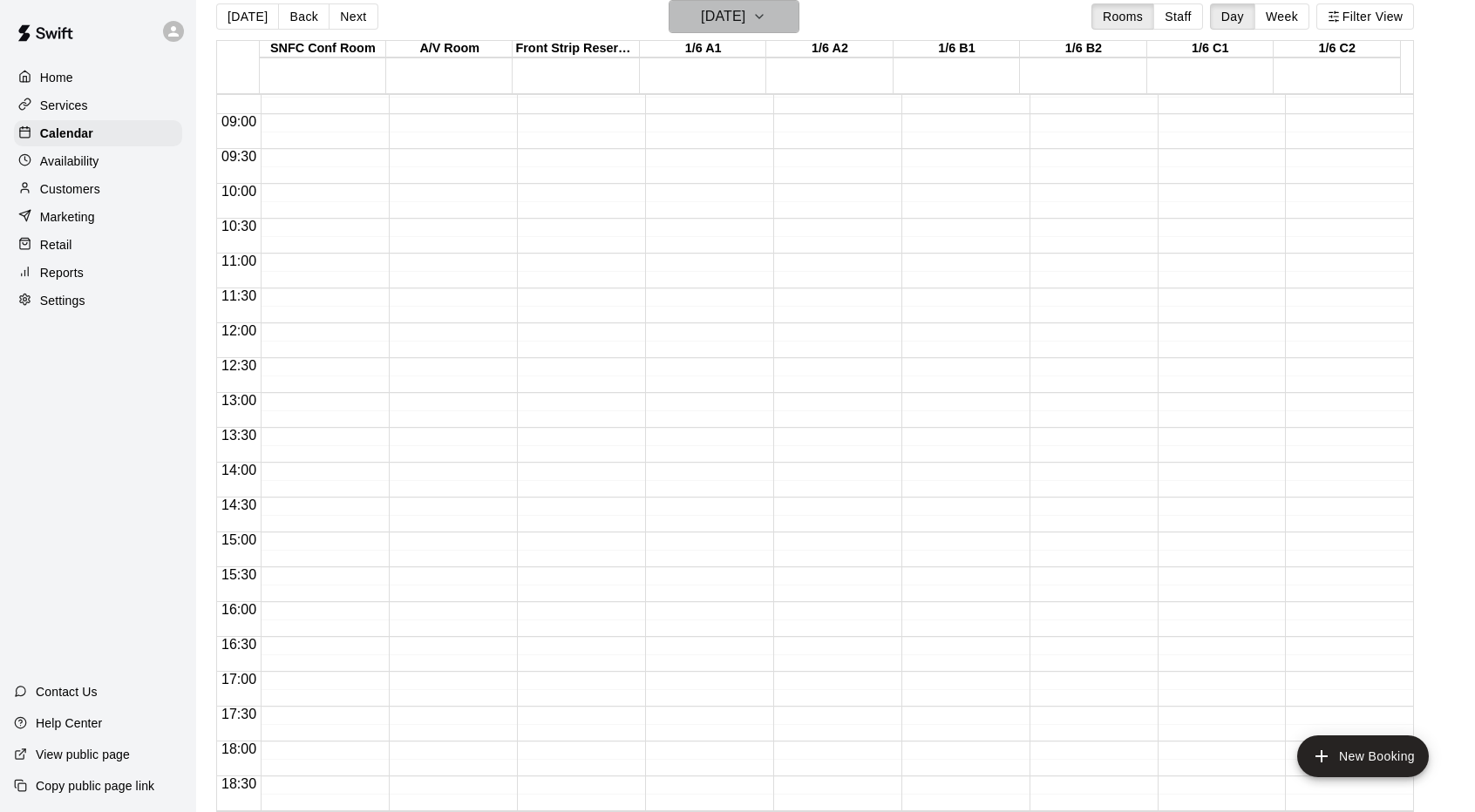
click at [779, 13] on button "[DATE]" at bounding box center [734, 16] width 131 height 33
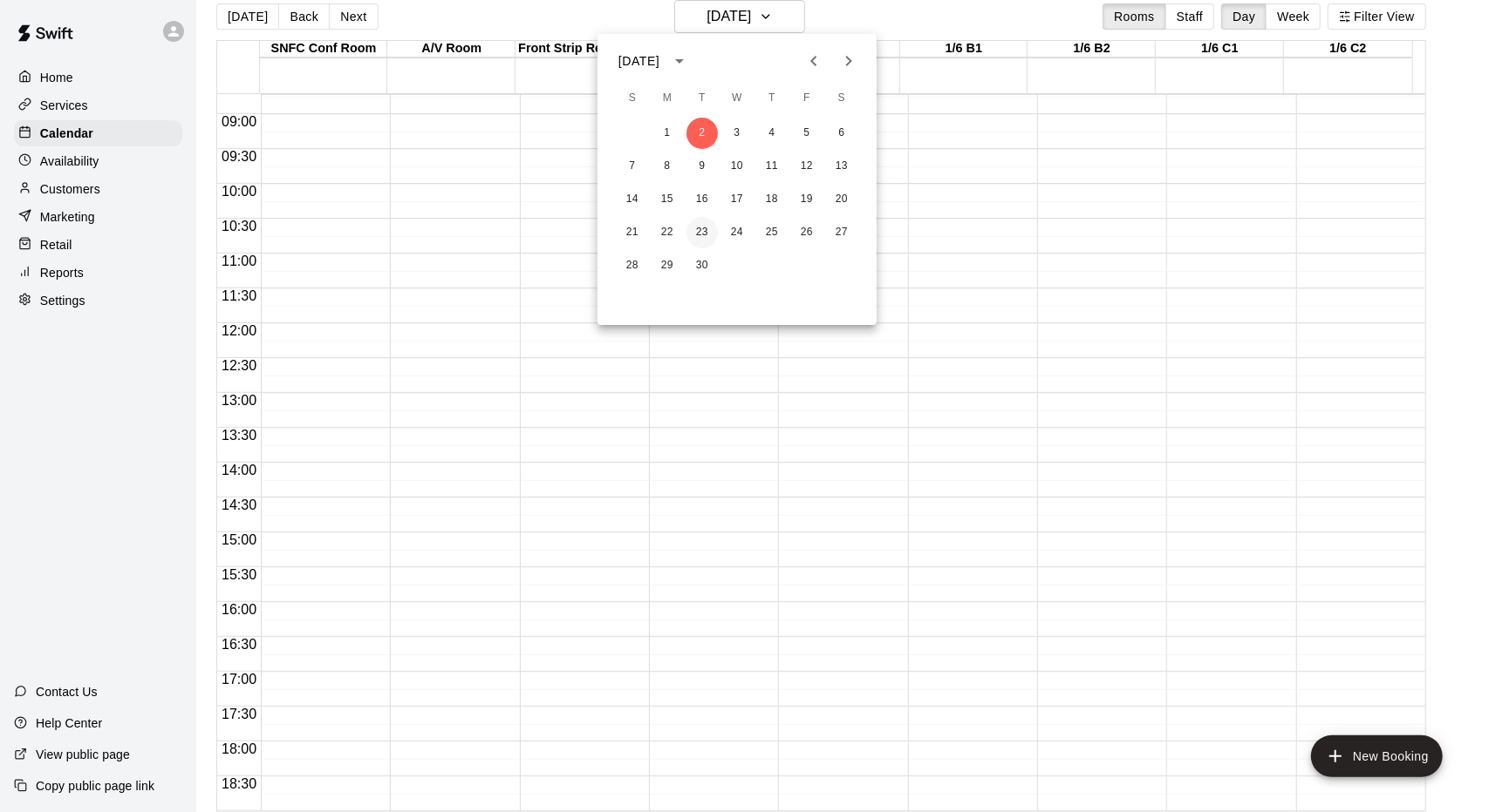
click at [705, 236] on button "23" at bounding box center [702, 232] width 31 height 31
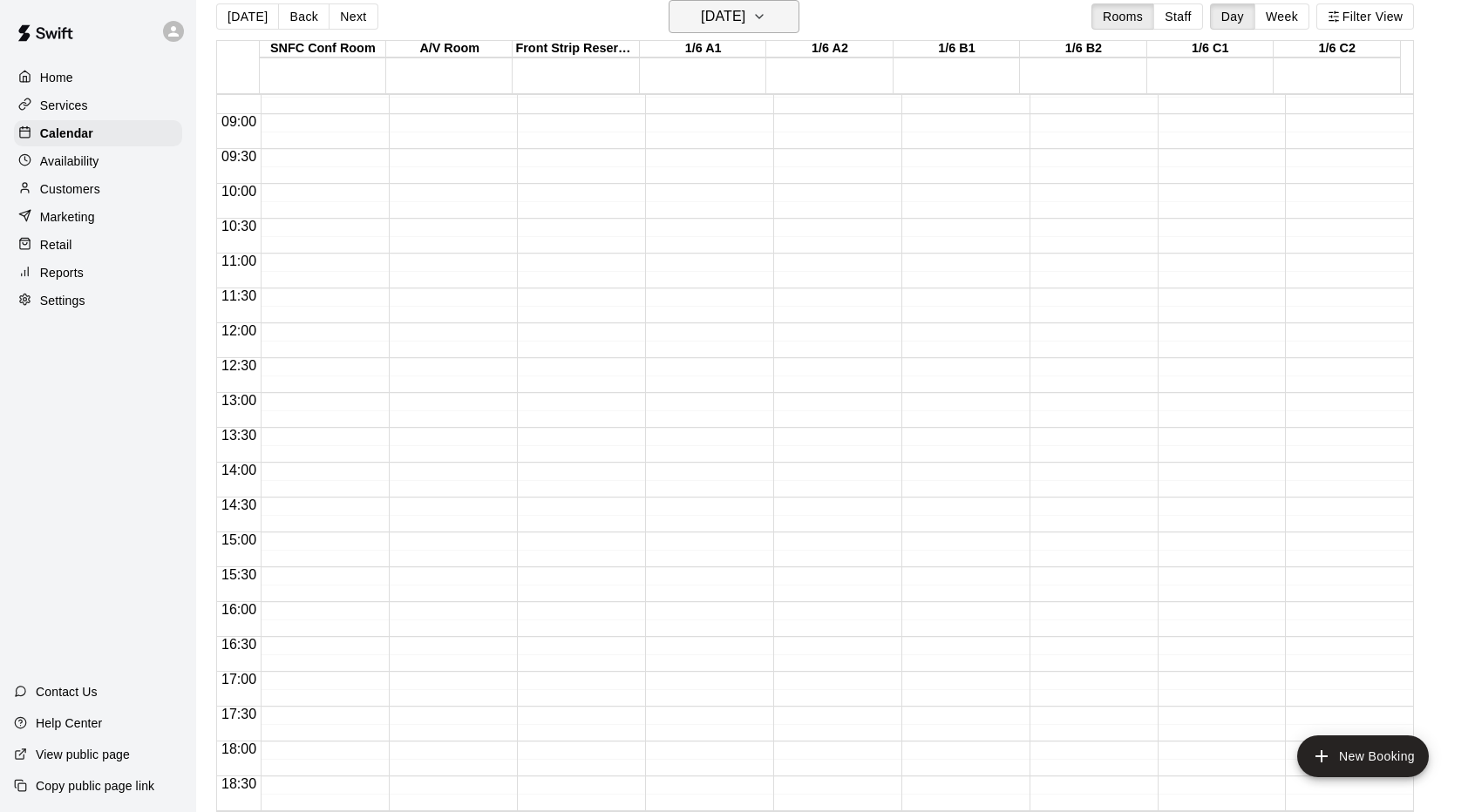
click at [746, 12] on h6 "[DATE]" at bounding box center [723, 16] width 45 height 25
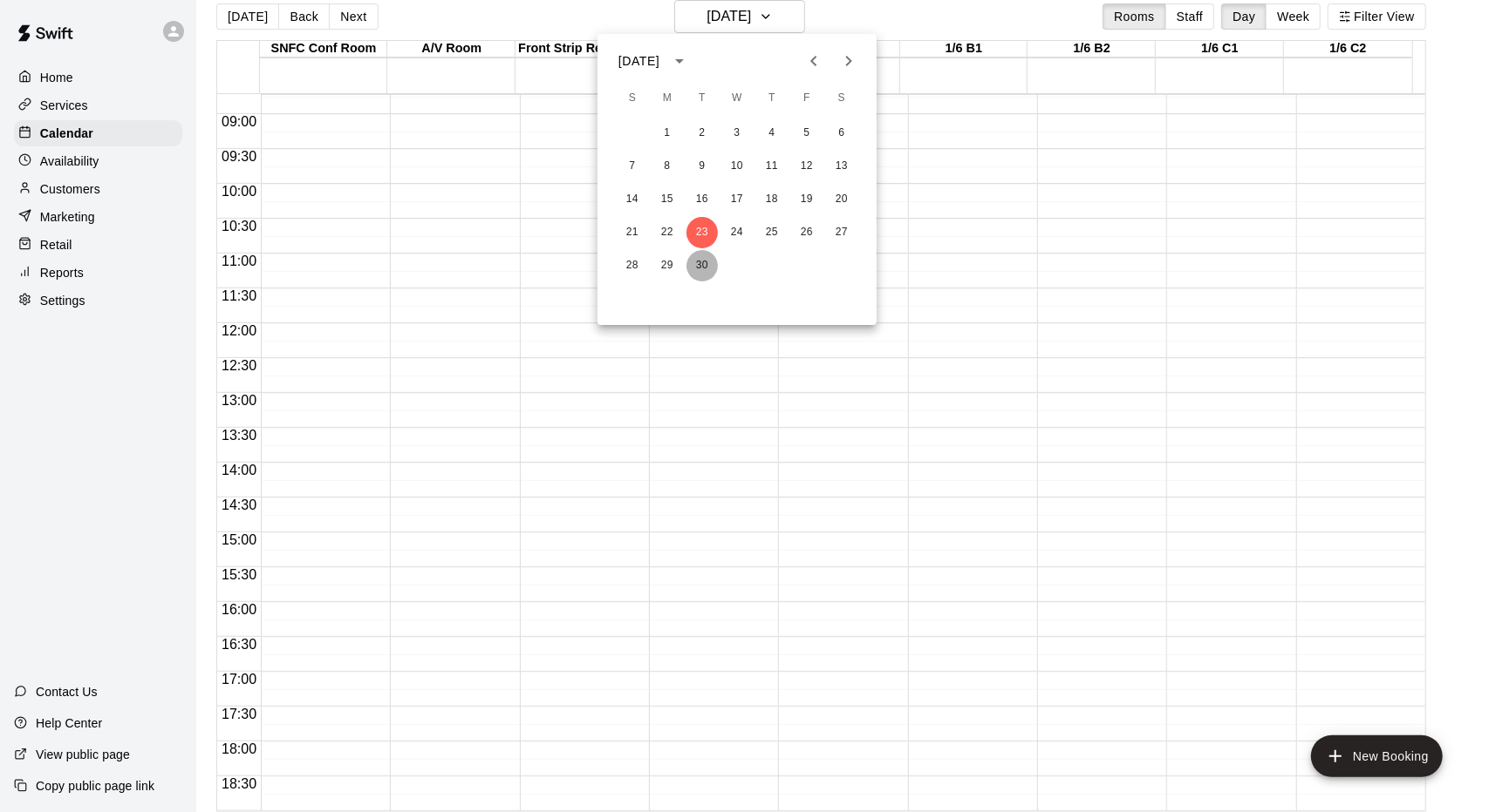
click at [688, 259] on button "30" at bounding box center [702, 266] width 31 height 31
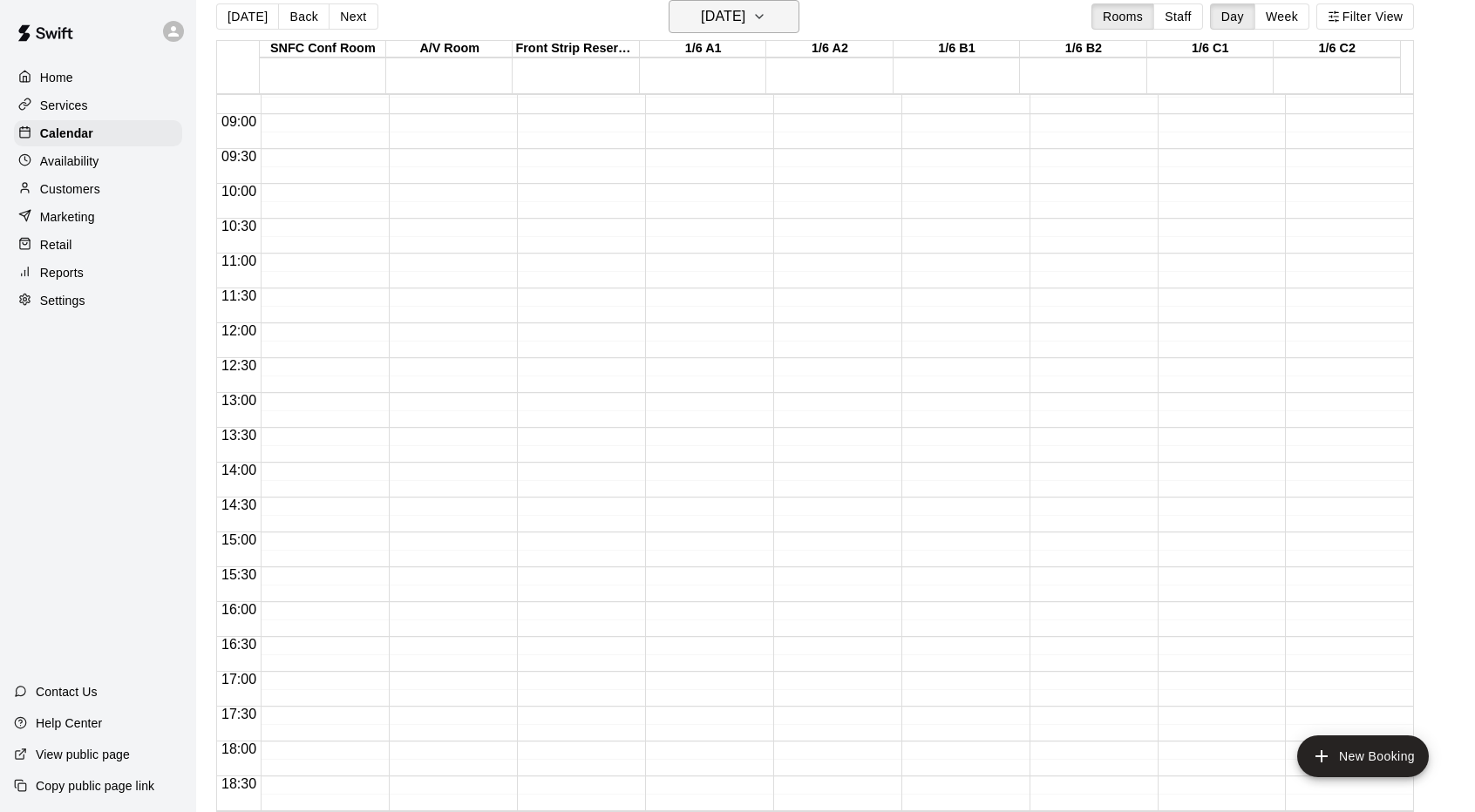
click at [747, 33] on button "[DATE]" at bounding box center [734, 16] width 131 height 33
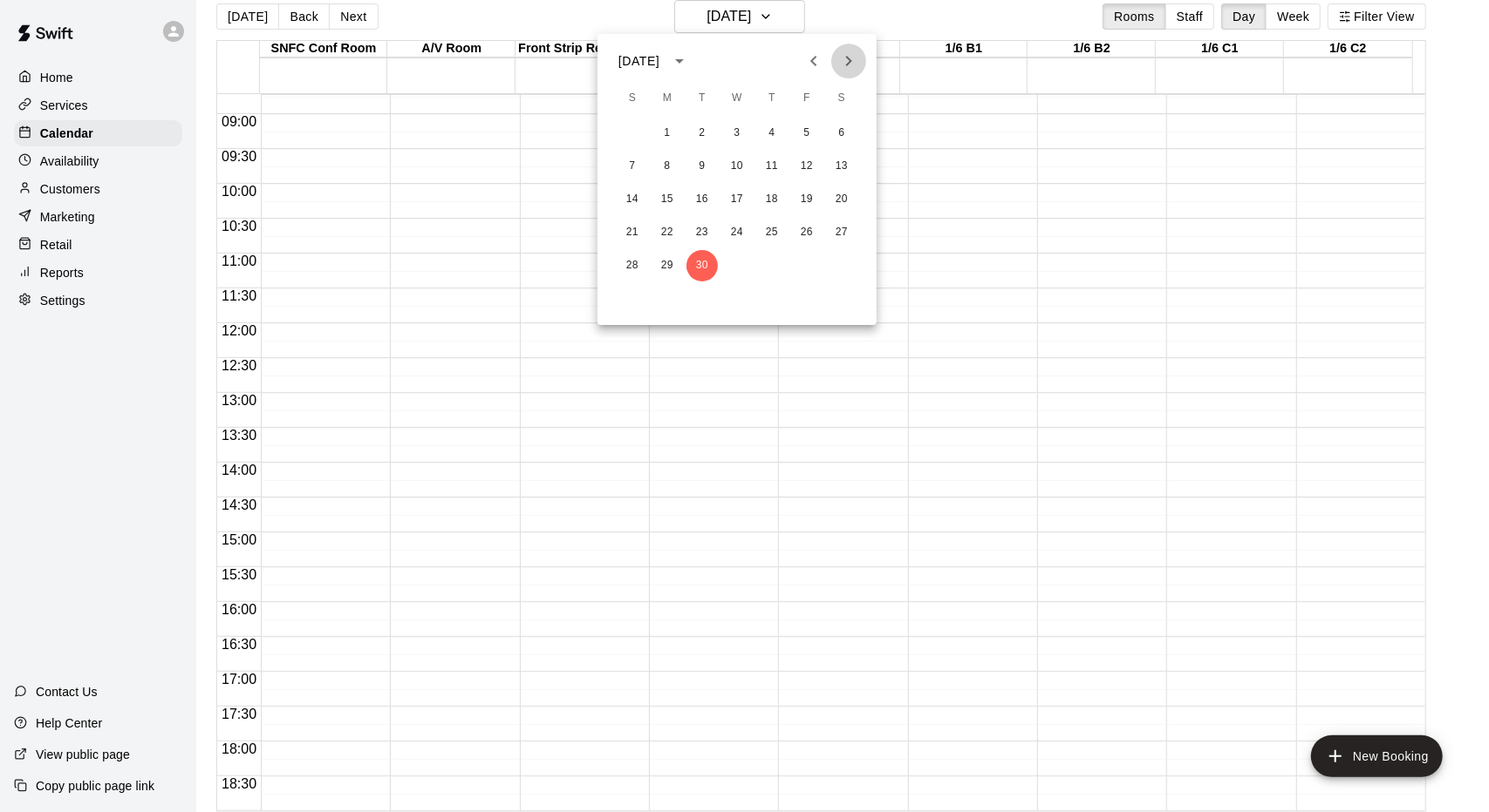
click at [847, 72] on button "Next month" at bounding box center [849, 61] width 35 height 35
click at [665, 168] on button "6" at bounding box center [667, 167] width 31 height 31
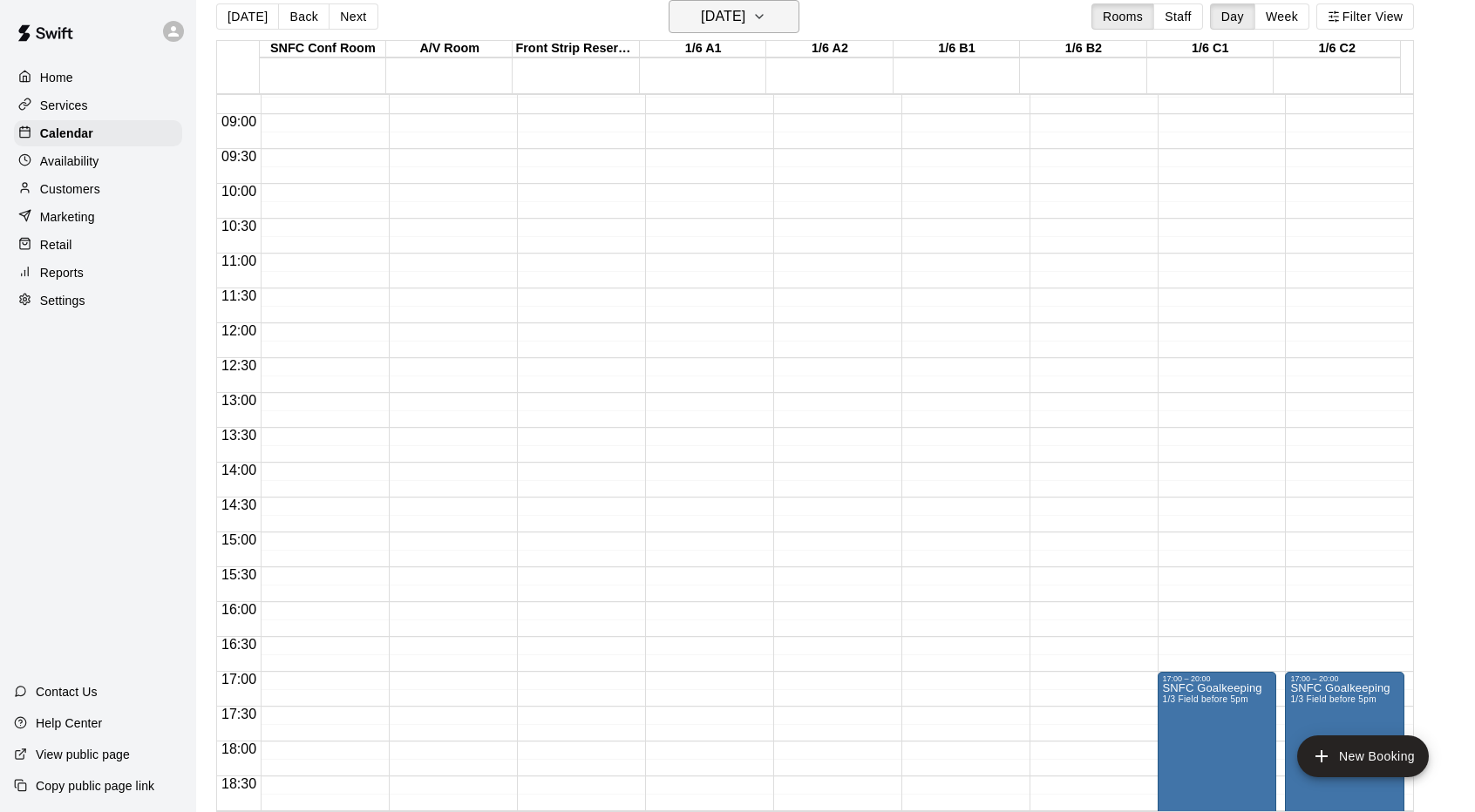
click at [727, 24] on h6 "[DATE]" at bounding box center [723, 16] width 45 height 25
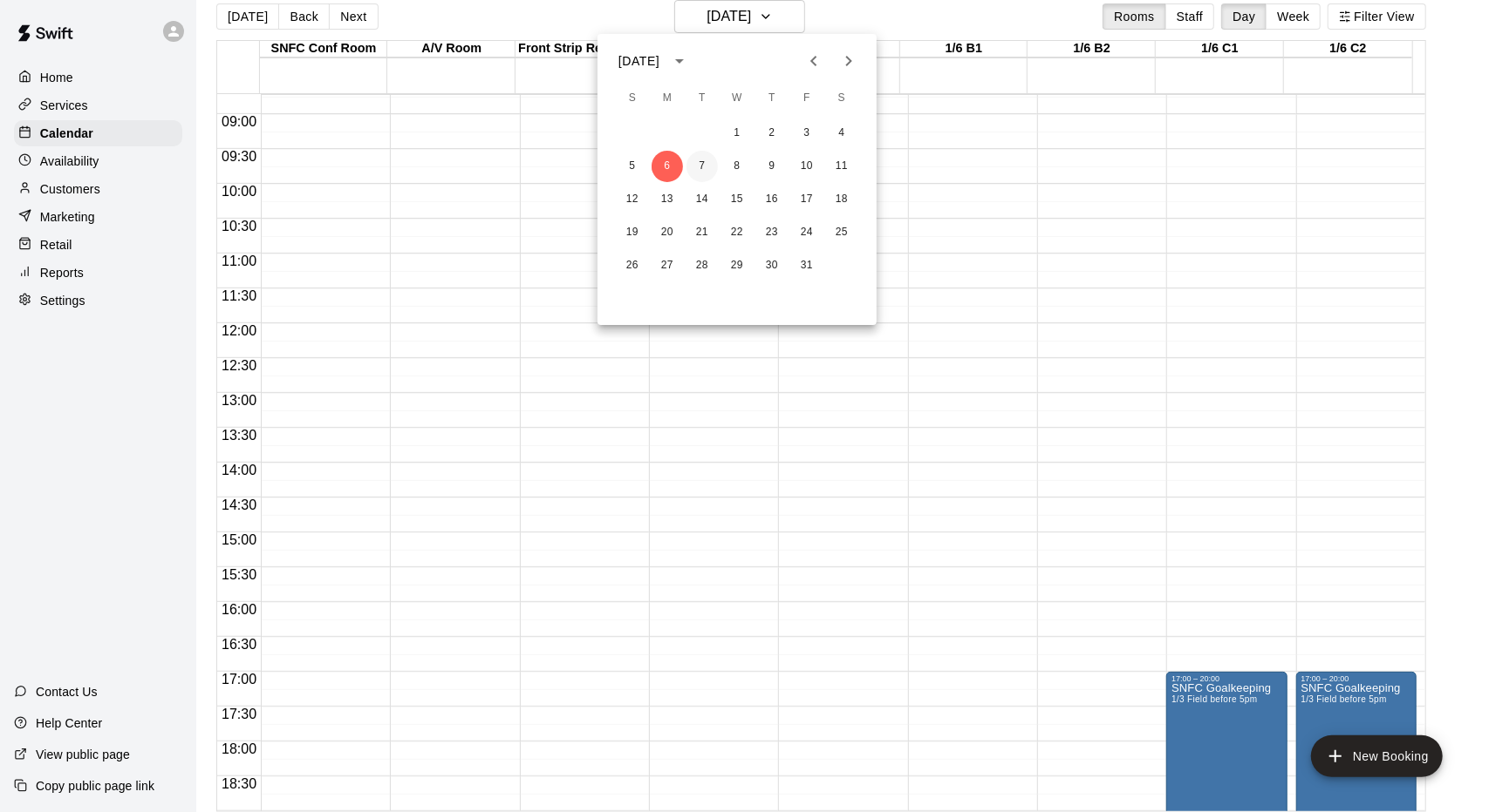
click at [702, 165] on button "7" at bounding box center [702, 167] width 31 height 31
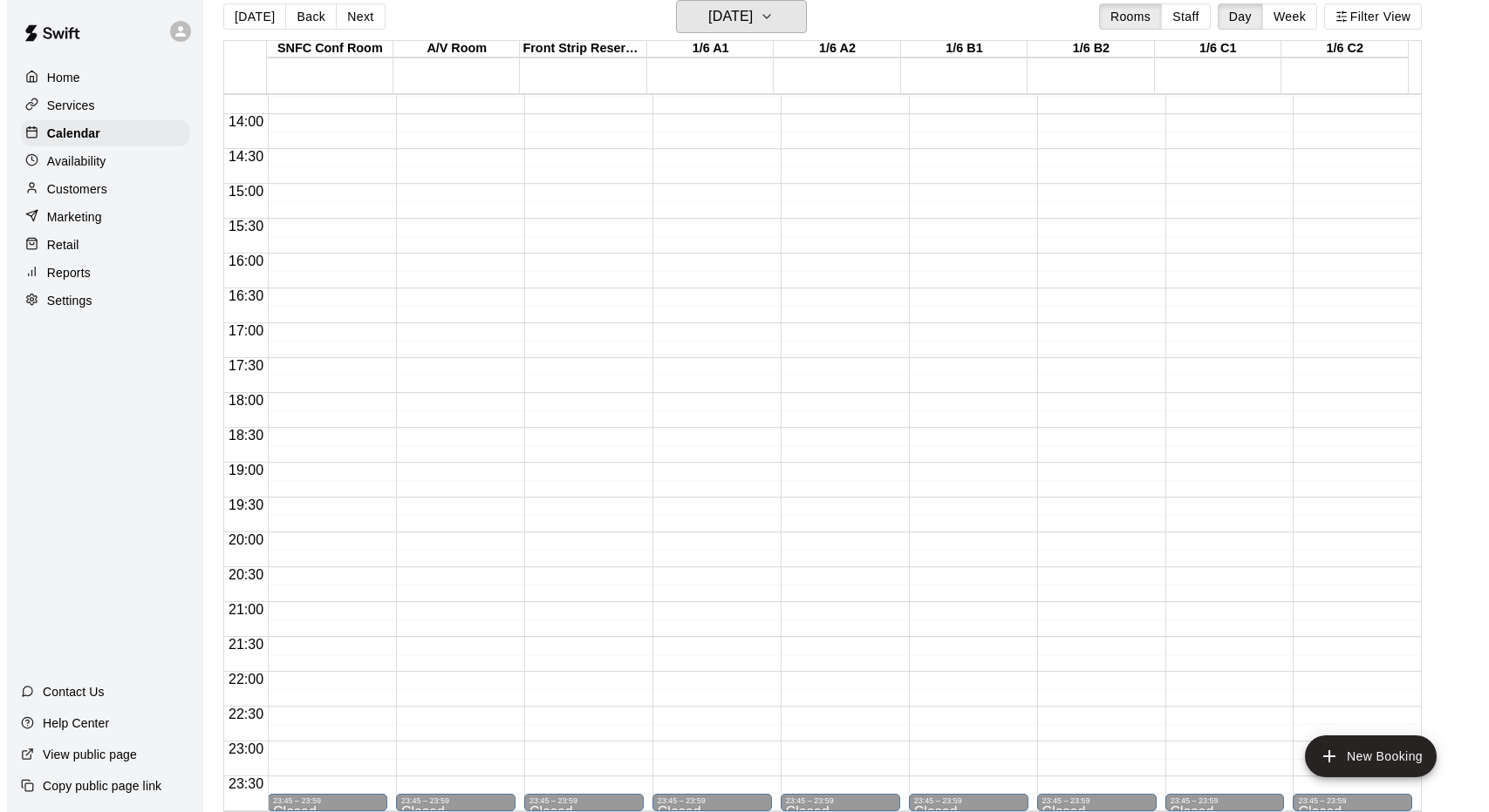
scroll to position [28, 0]
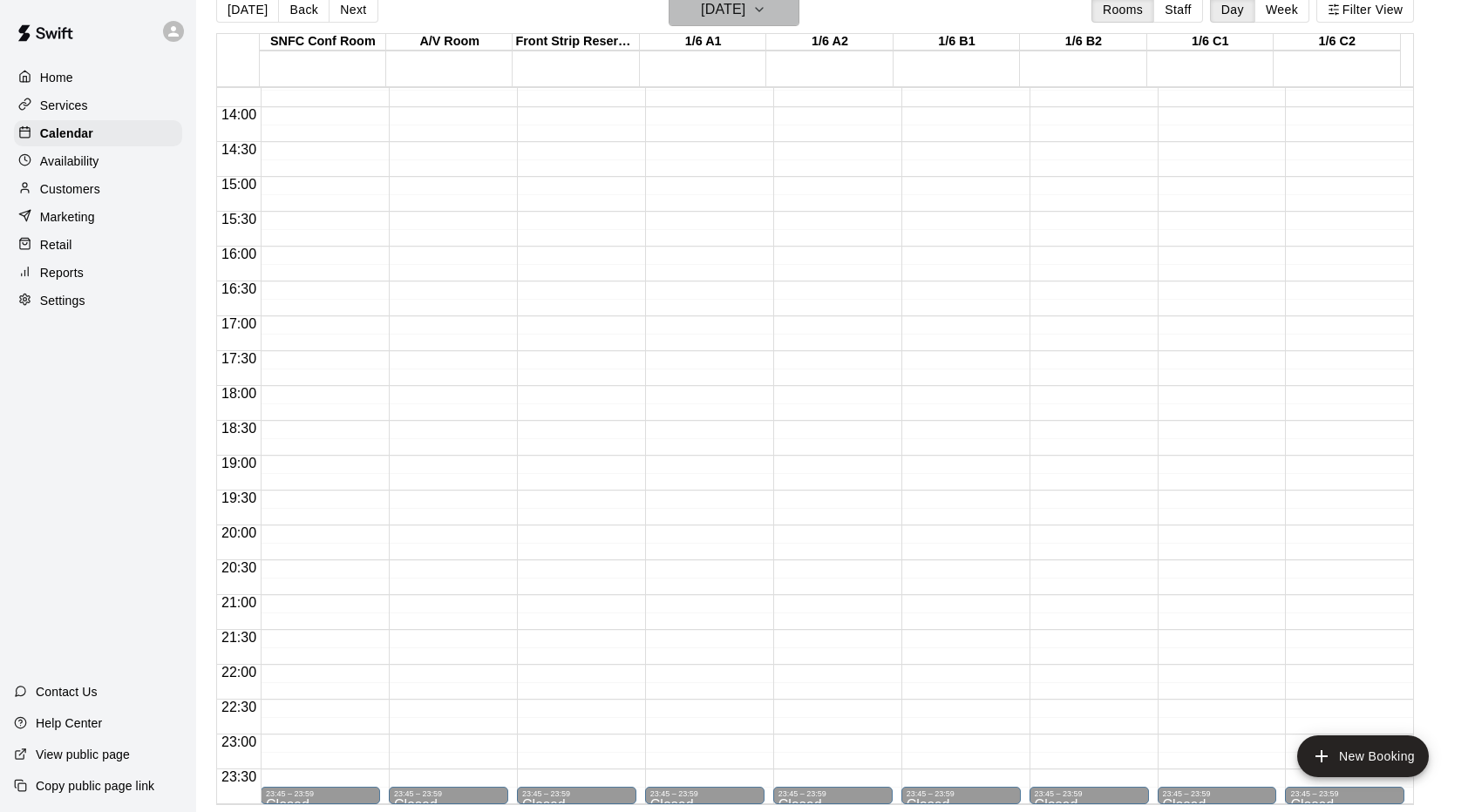
click at [744, 2] on h6 "[DATE]" at bounding box center [723, 9] width 45 height 25
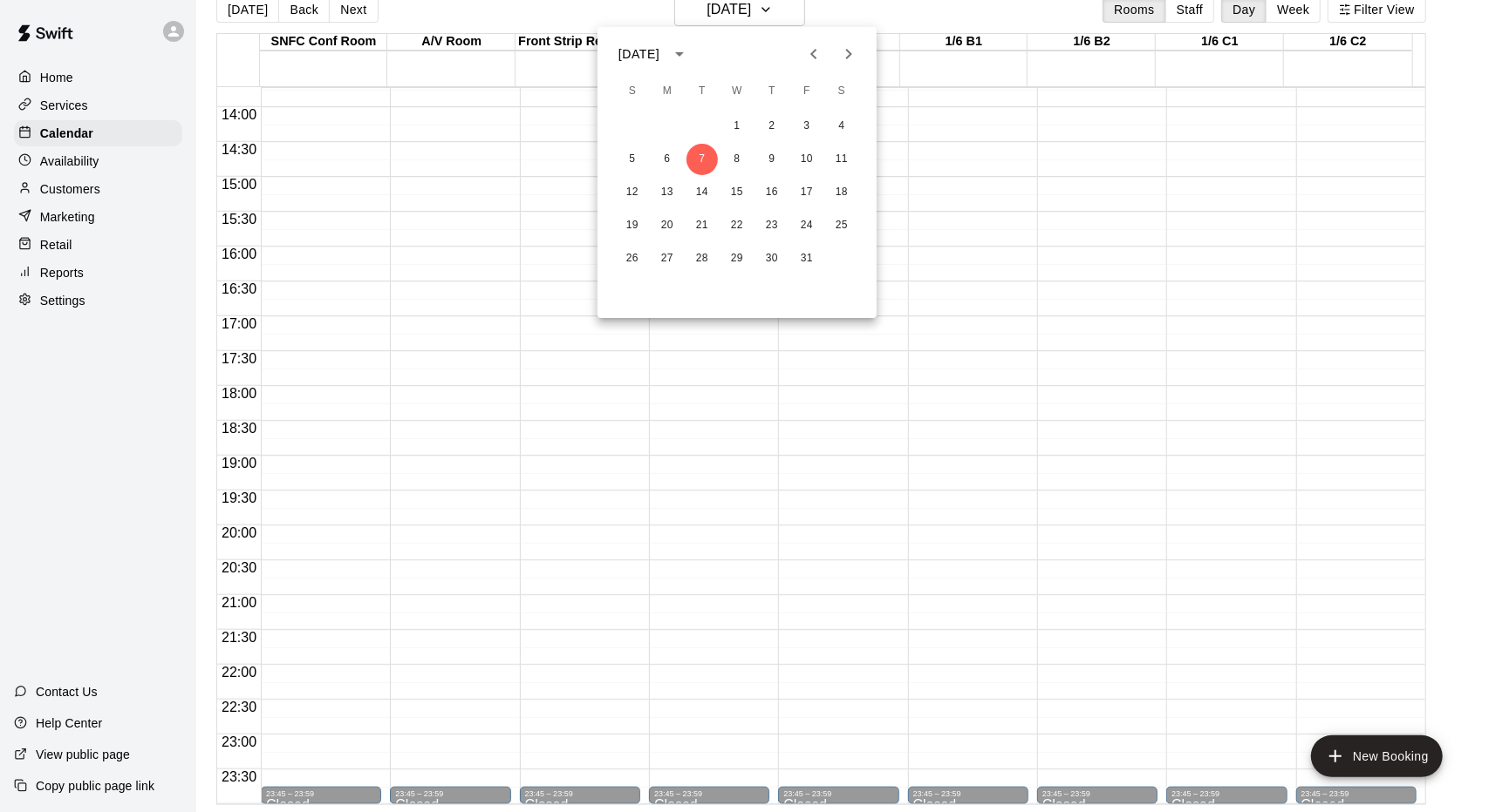
click at [806, 46] on icon "Previous month" at bounding box center [813, 54] width 21 height 21
click at [805, 61] on icon "Previous month" at bounding box center [813, 54] width 21 height 21
click at [707, 262] on button "26" at bounding box center [702, 259] width 31 height 31
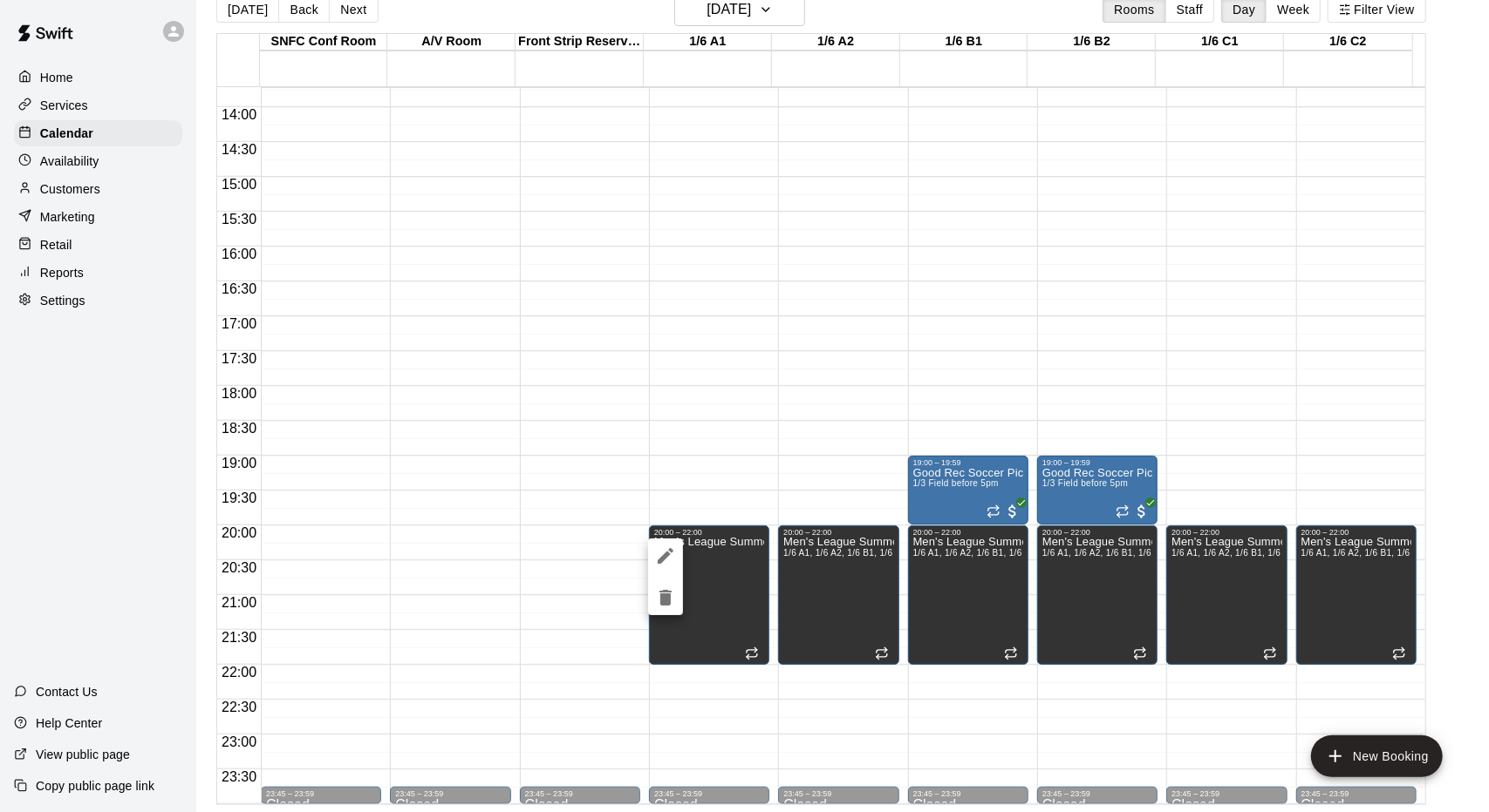
click at [736, 323] on div at bounding box center [744, 406] width 1489 height 812
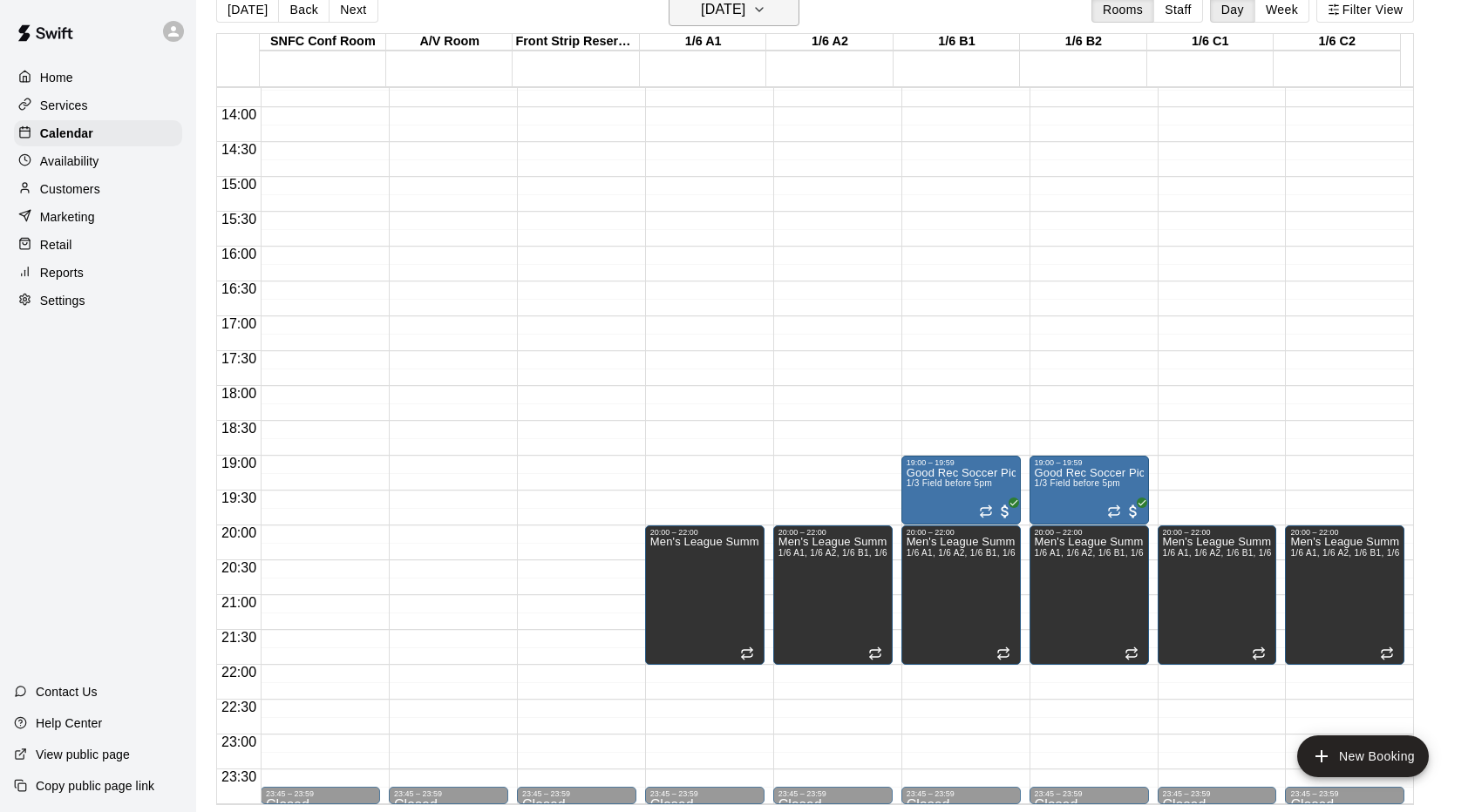
click at [708, 23] on button "[DATE]" at bounding box center [734, 9] width 131 height 33
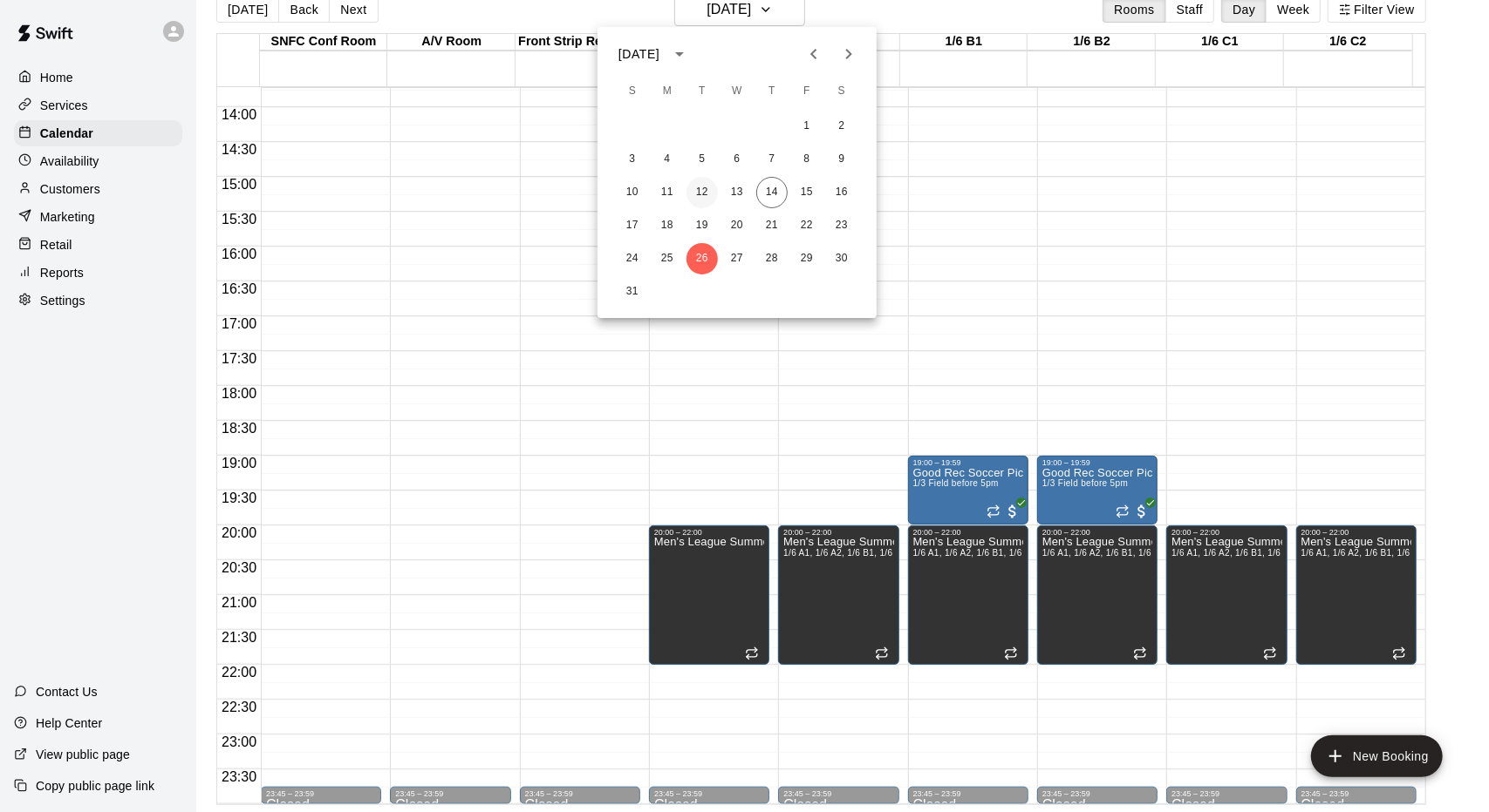
click at [701, 193] on button "12" at bounding box center [702, 192] width 31 height 31
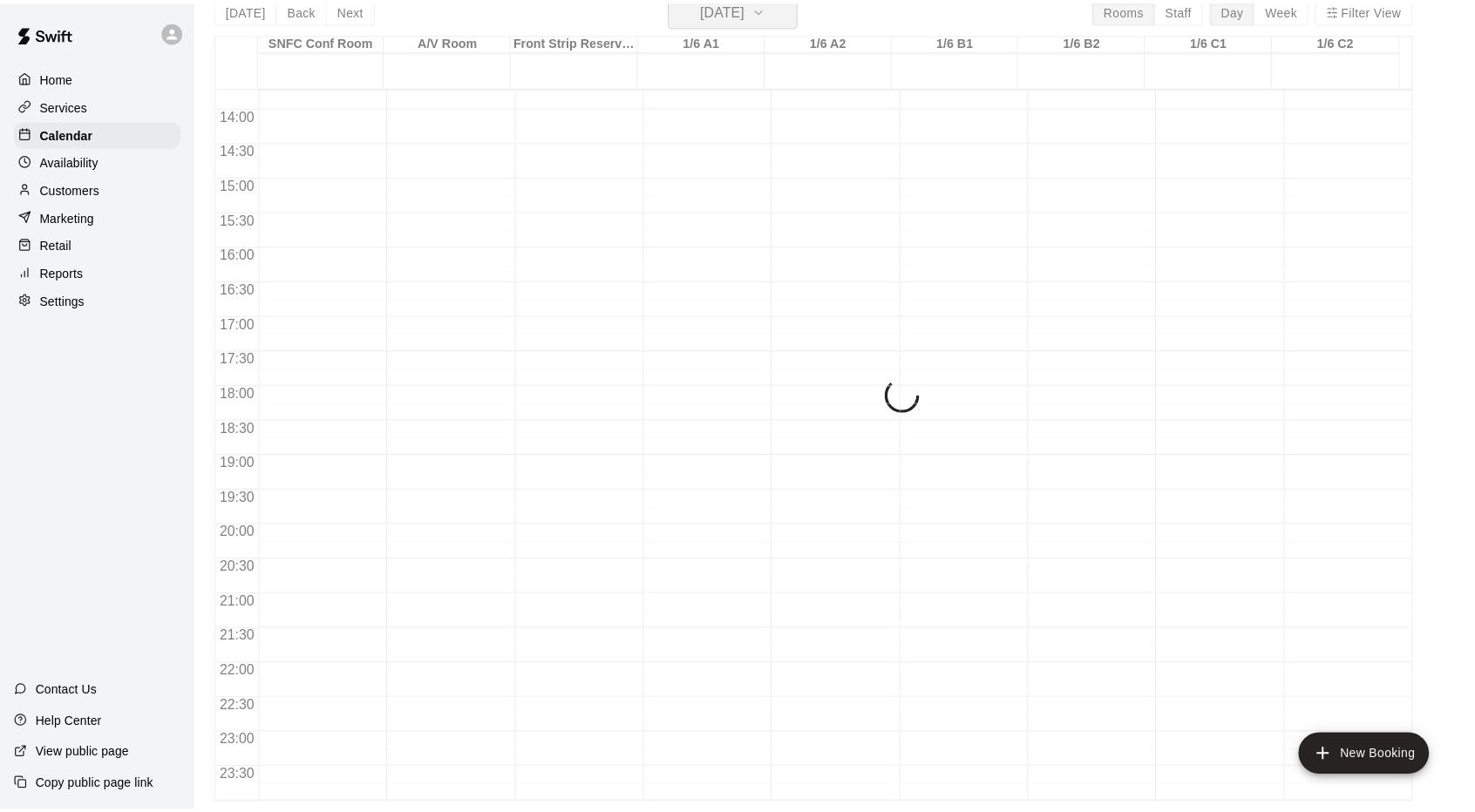
scroll to position [21, 0]
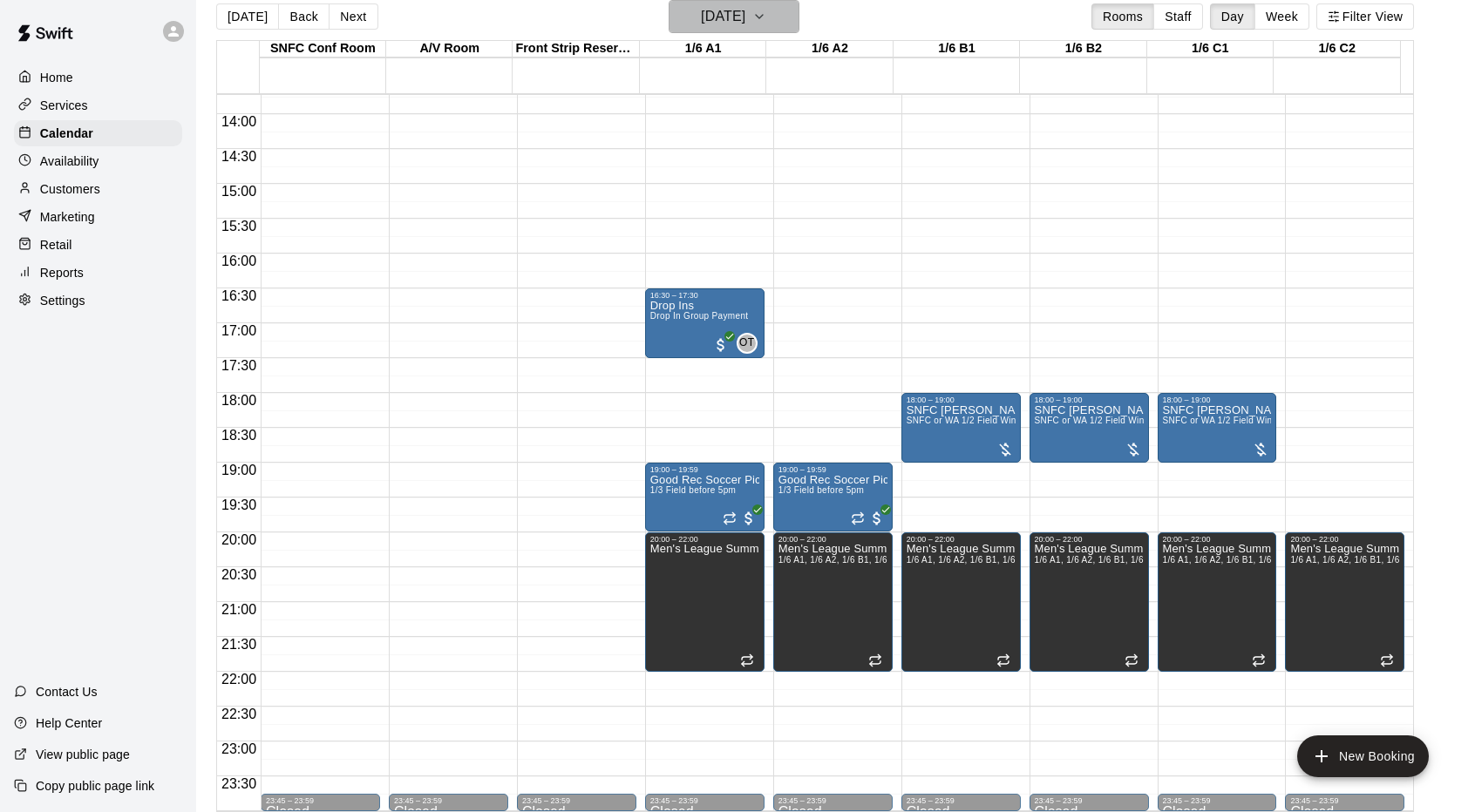
click at [746, 23] on h6 "[DATE]" at bounding box center [723, 16] width 45 height 25
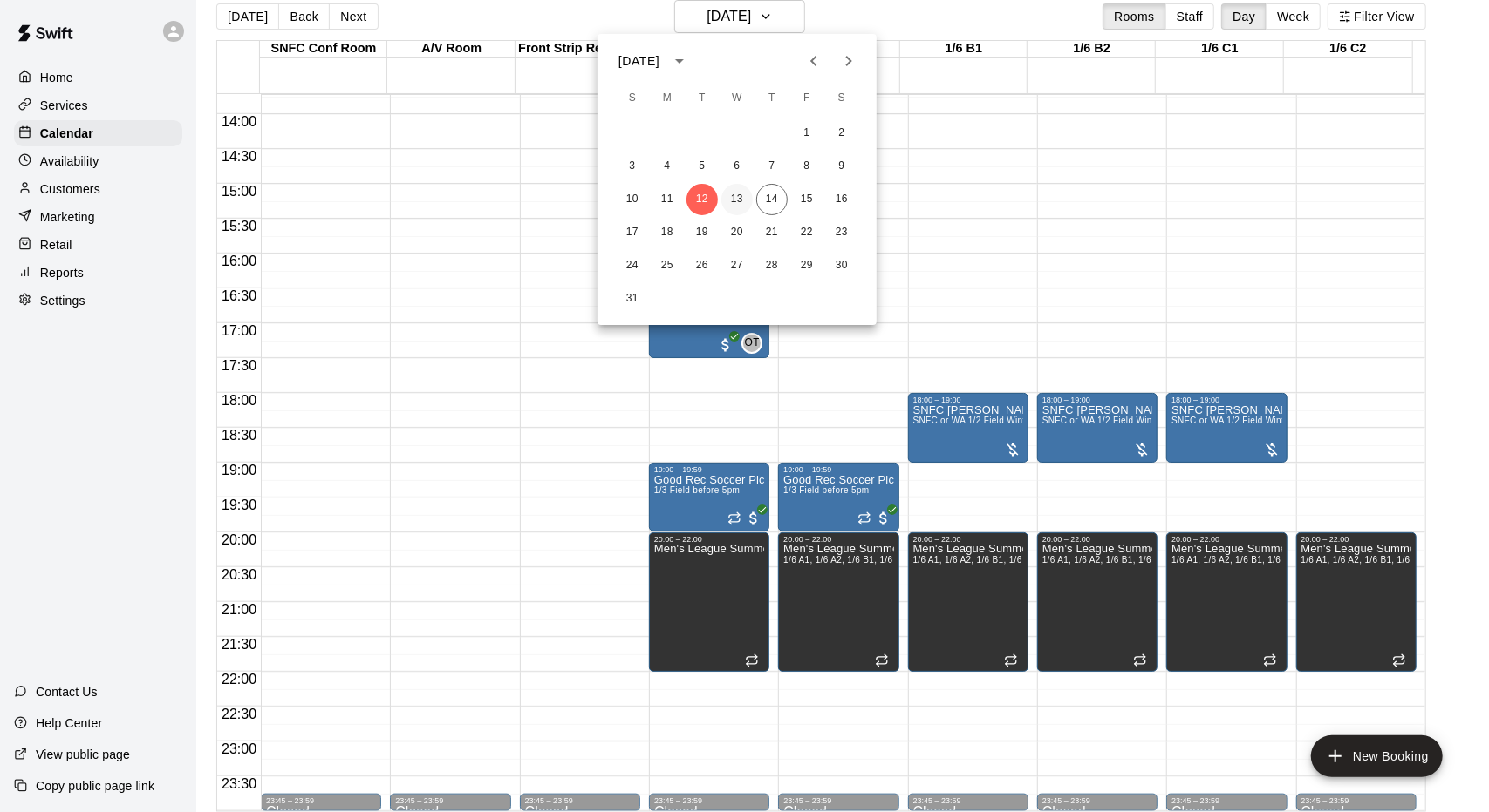
click at [750, 205] on button "13" at bounding box center [737, 199] width 31 height 31
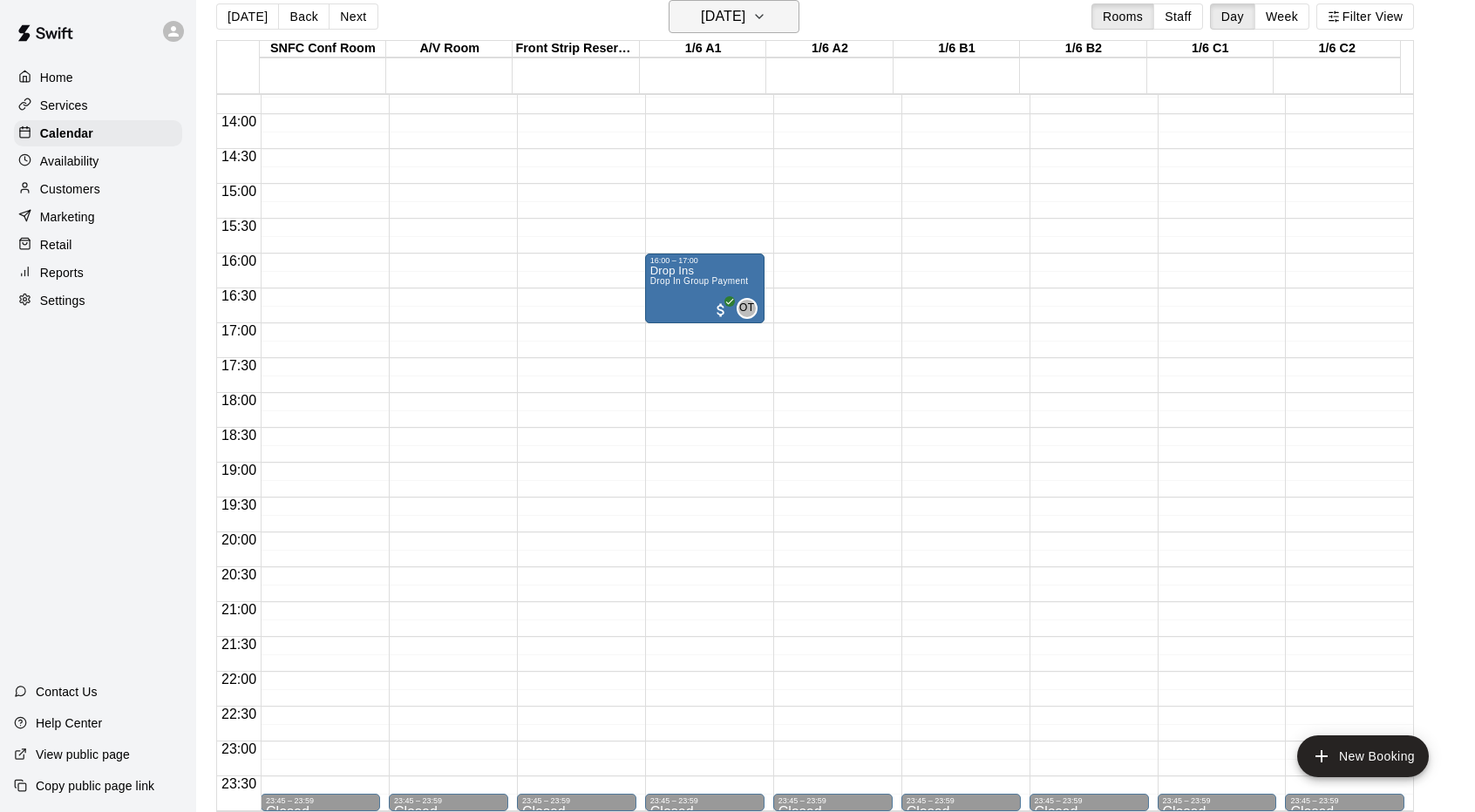
click at [799, 25] on button "[DATE]" at bounding box center [734, 16] width 131 height 33
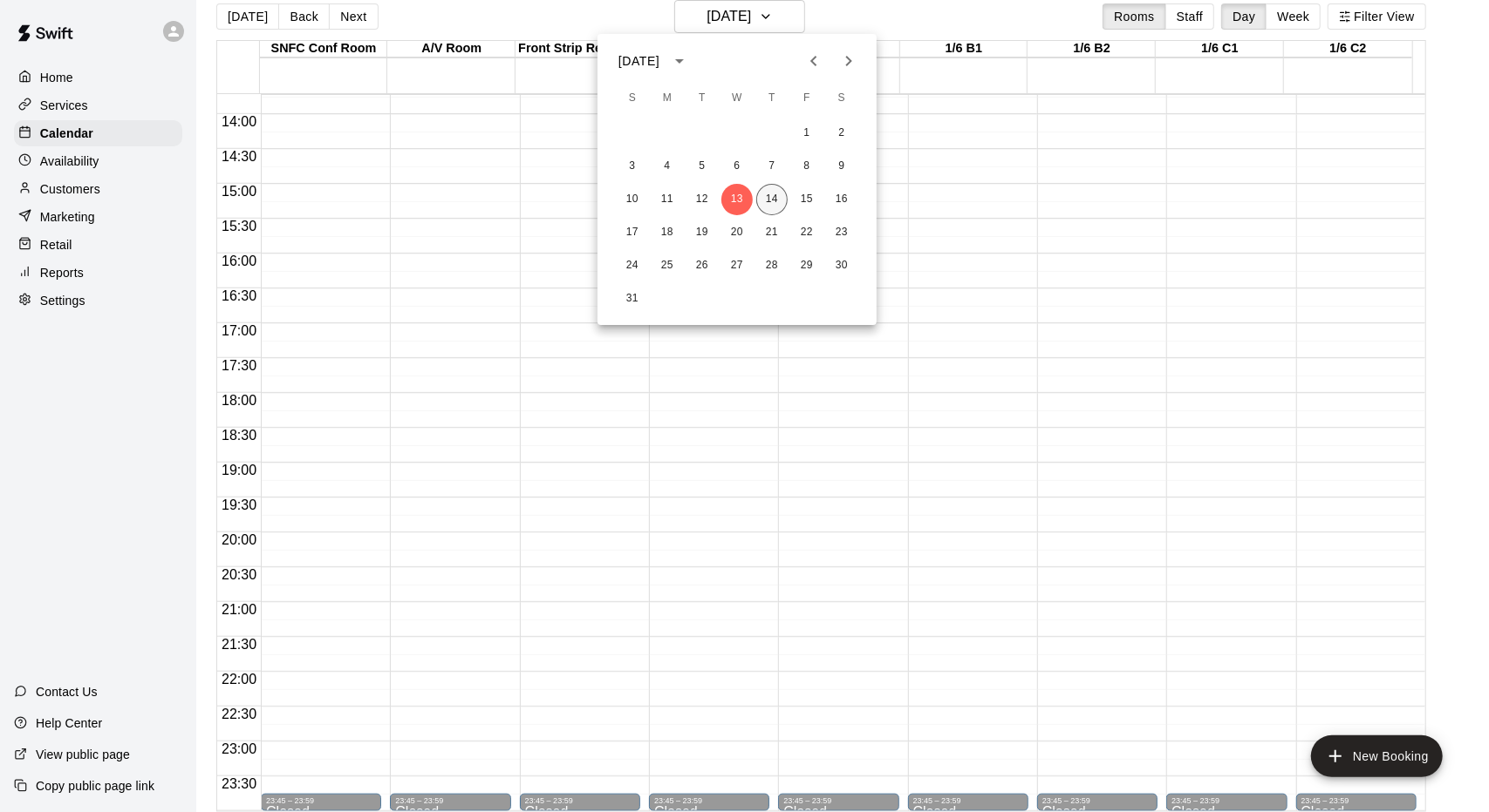
click at [775, 205] on button "14" at bounding box center [771, 199] width 31 height 31
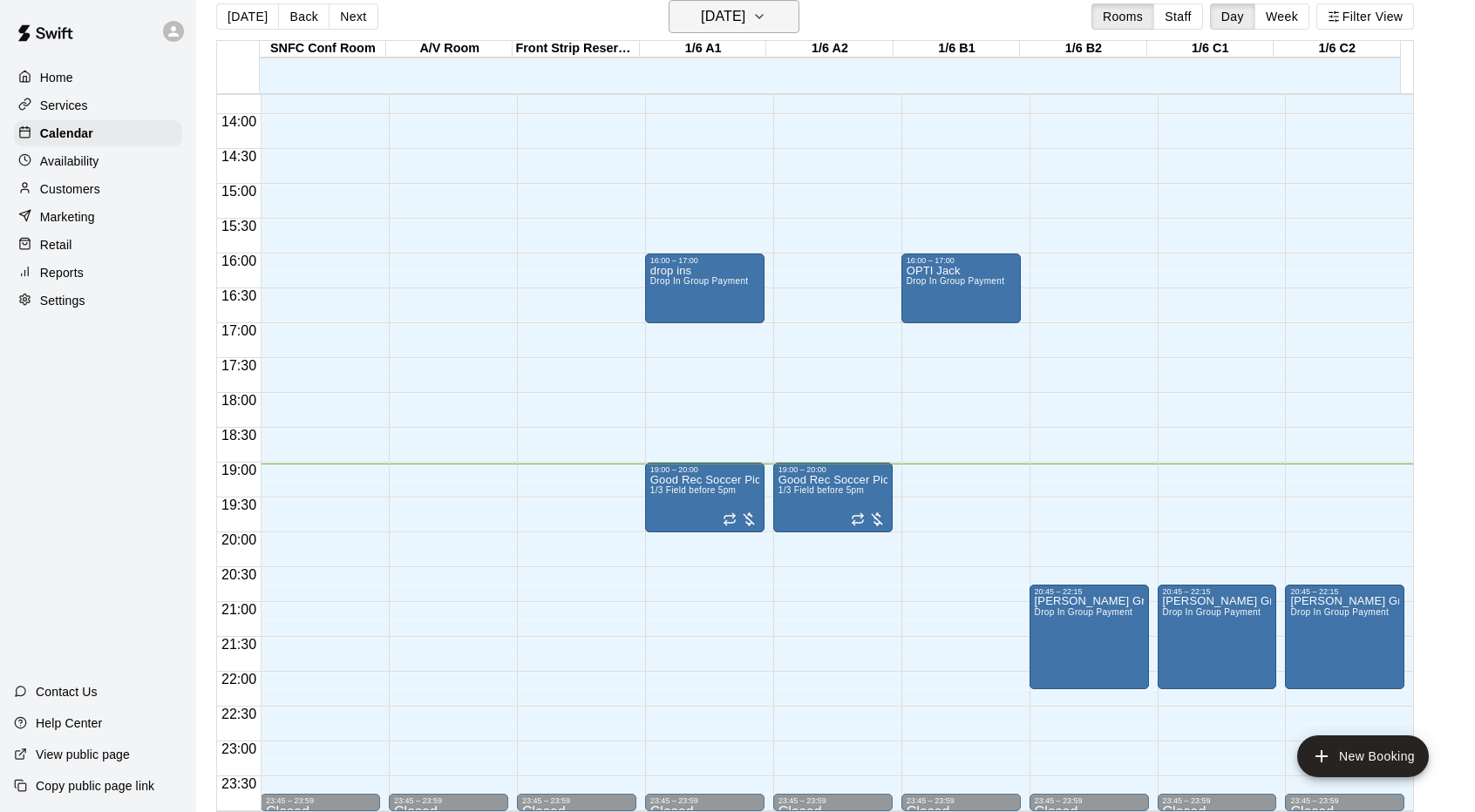
click at [783, 23] on button "[DATE]" at bounding box center [734, 16] width 131 height 33
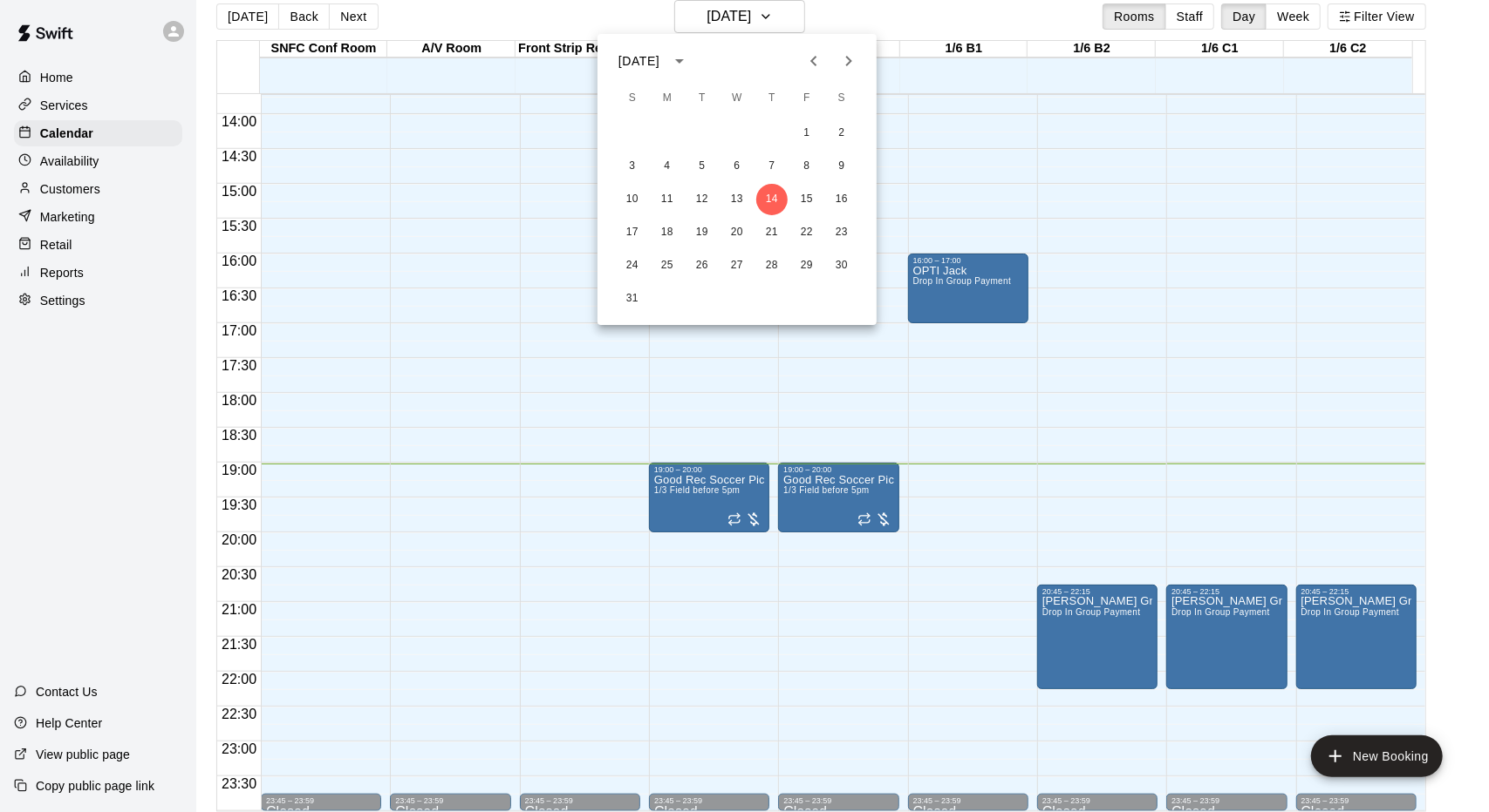
click at [999, 140] on div at bounding box center [744, 406] width 1489 height 812
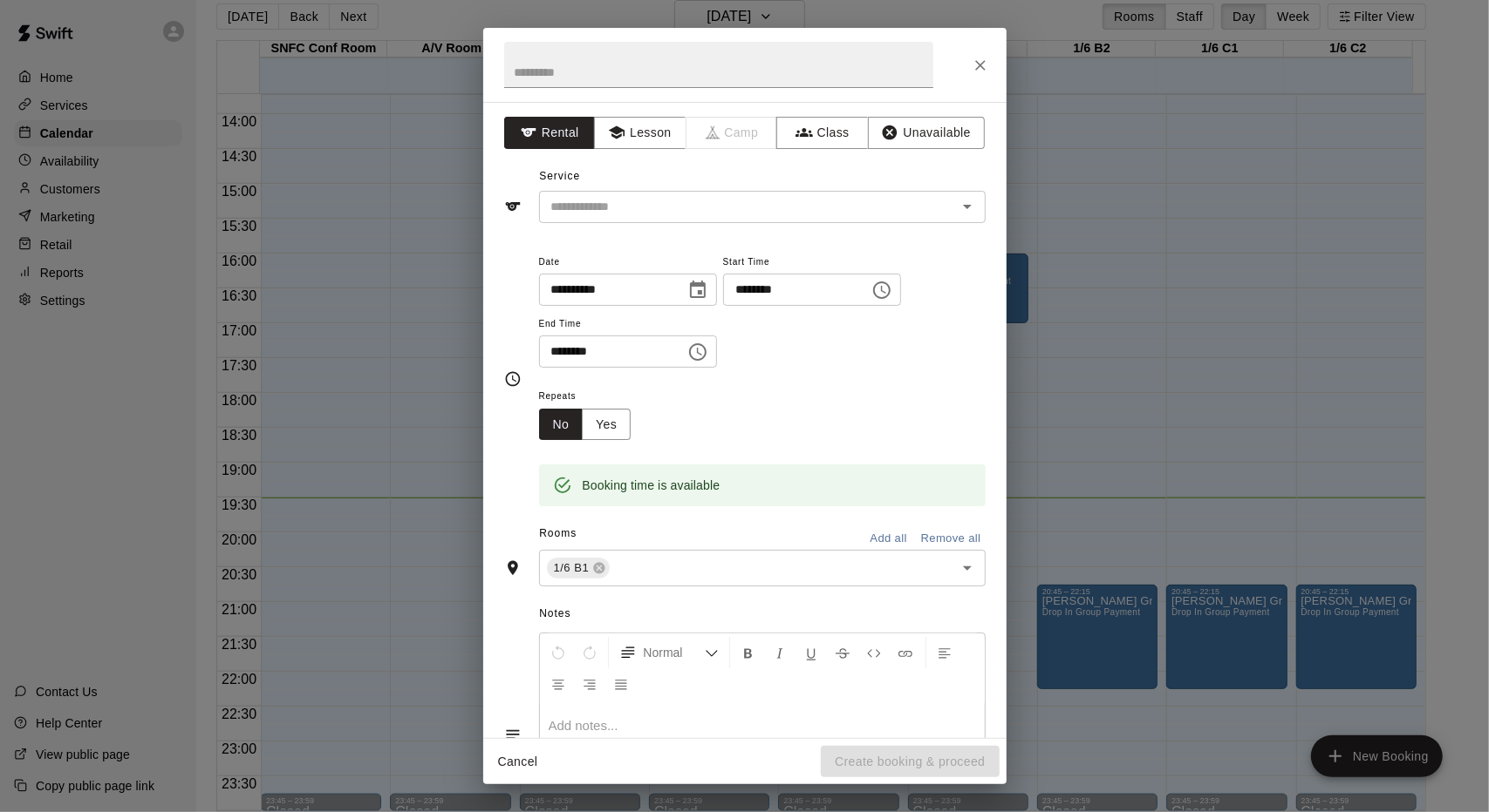
drag, startPoint x: 996, startPoint y: 128, endPoint x: 340, endPoint y: 233, distance: 664.4
click at [340, 233] on div "**********" at bounding box center [744, 406] width 1489 height 812
